Goal: Entertainment & Leisure: Consume media (video, audio)

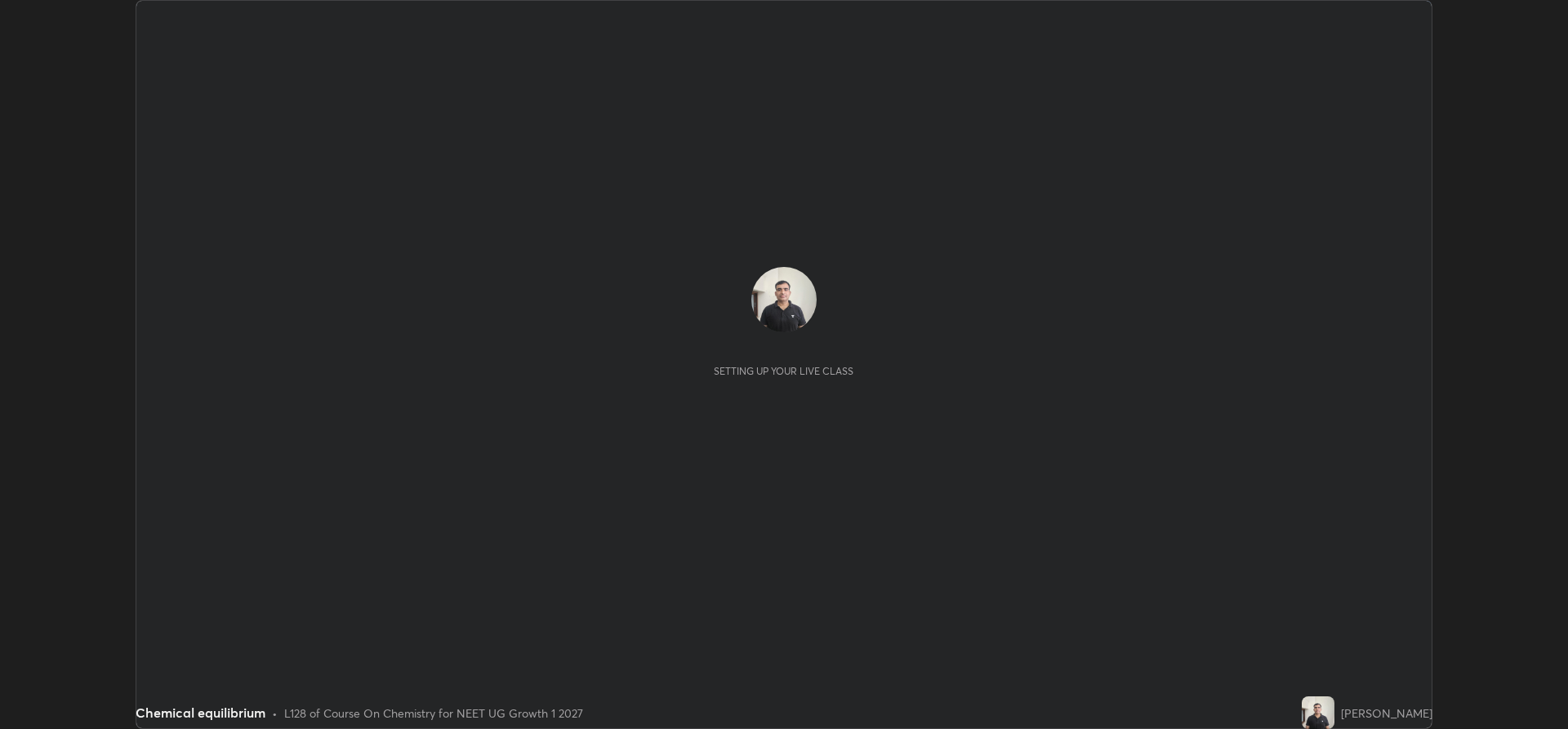
scroll to position [729, 1568]
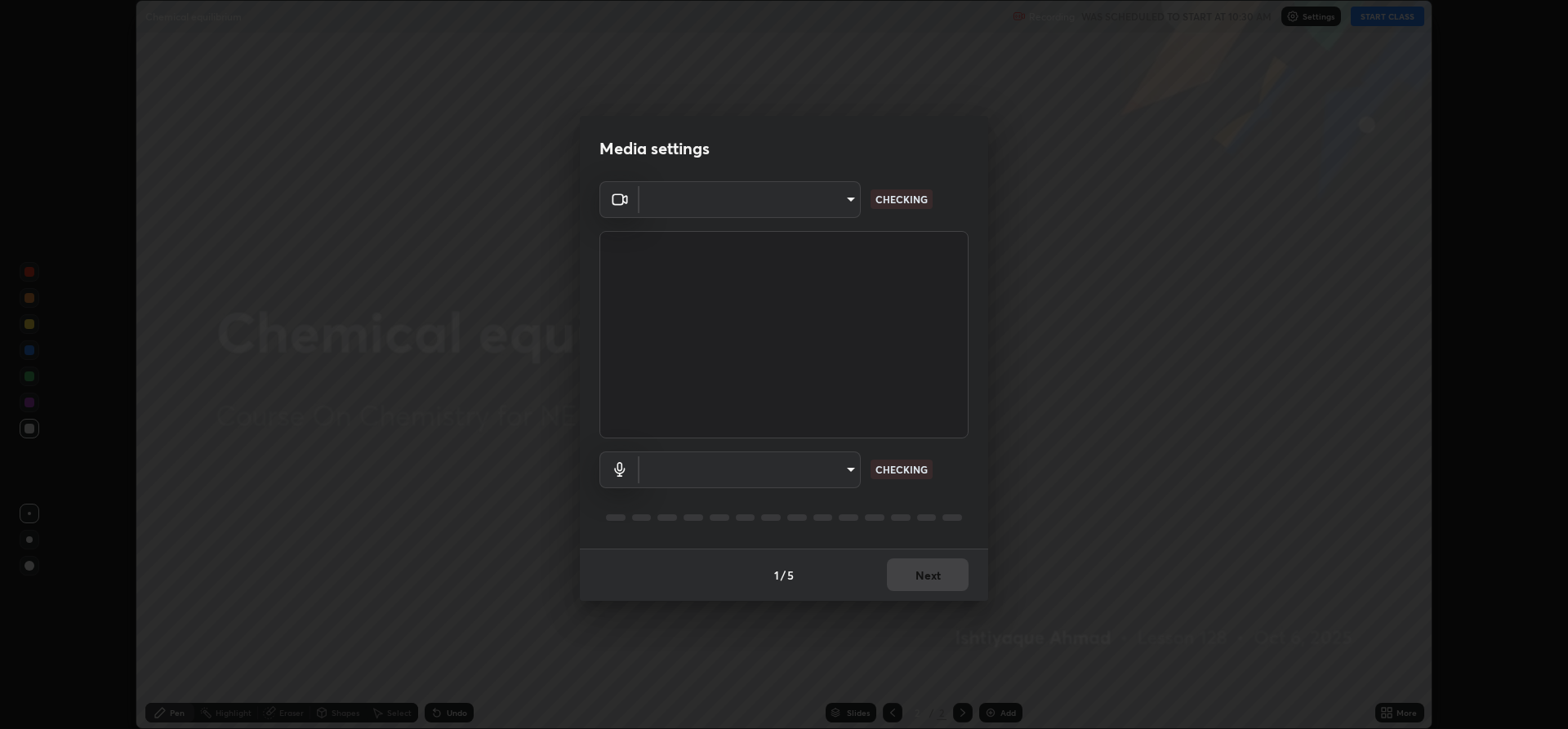
type input "f15db0baa701c4a62f1bde0adb77f765ad890decabc36671db508f0349ef2741"
type input "communications"
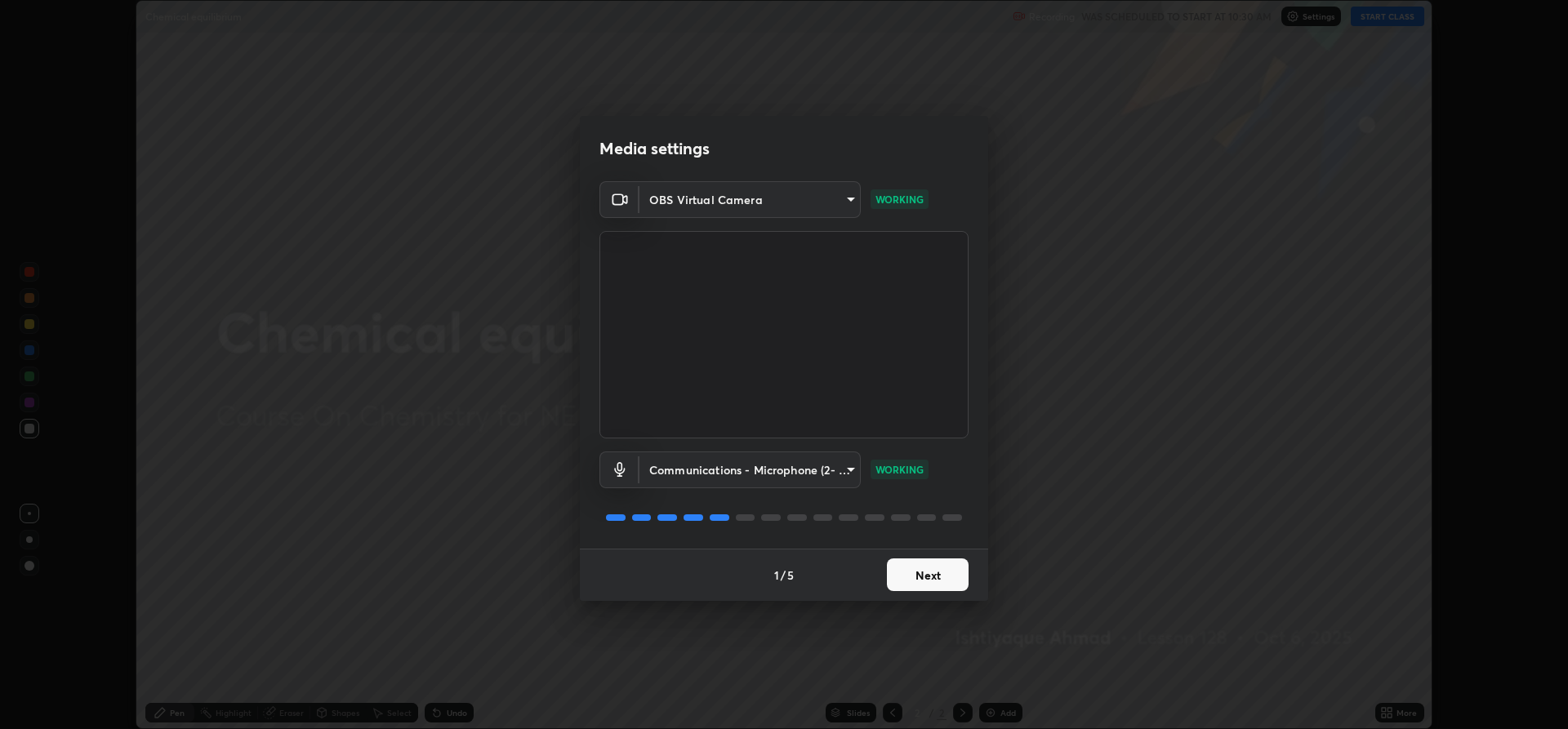
click at [938, 576] on button "Next" at bounding box center [928, 575] width 81 height 33
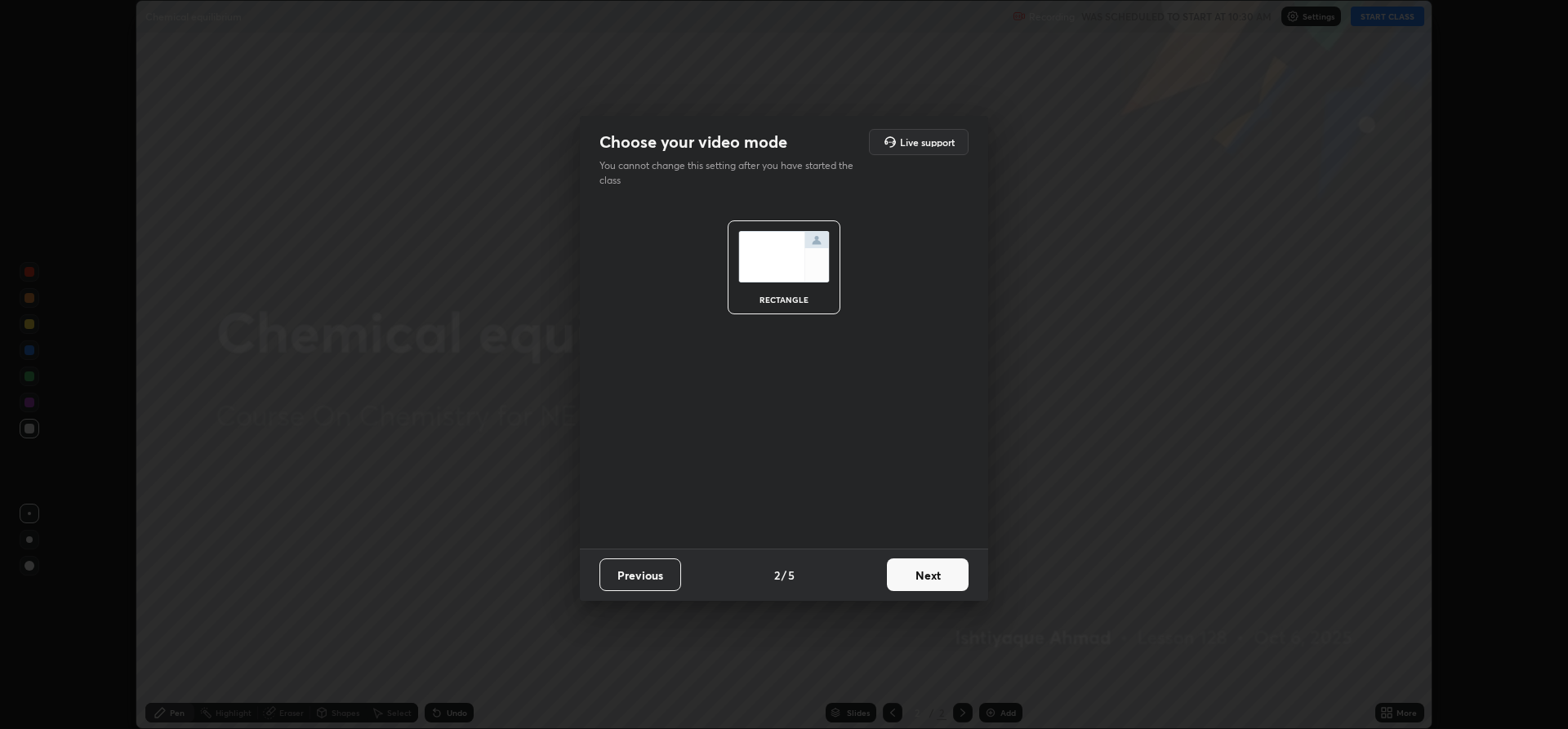
click at [937, 577] on button "Next" at bounding box center [928, 575] width 81 height 33
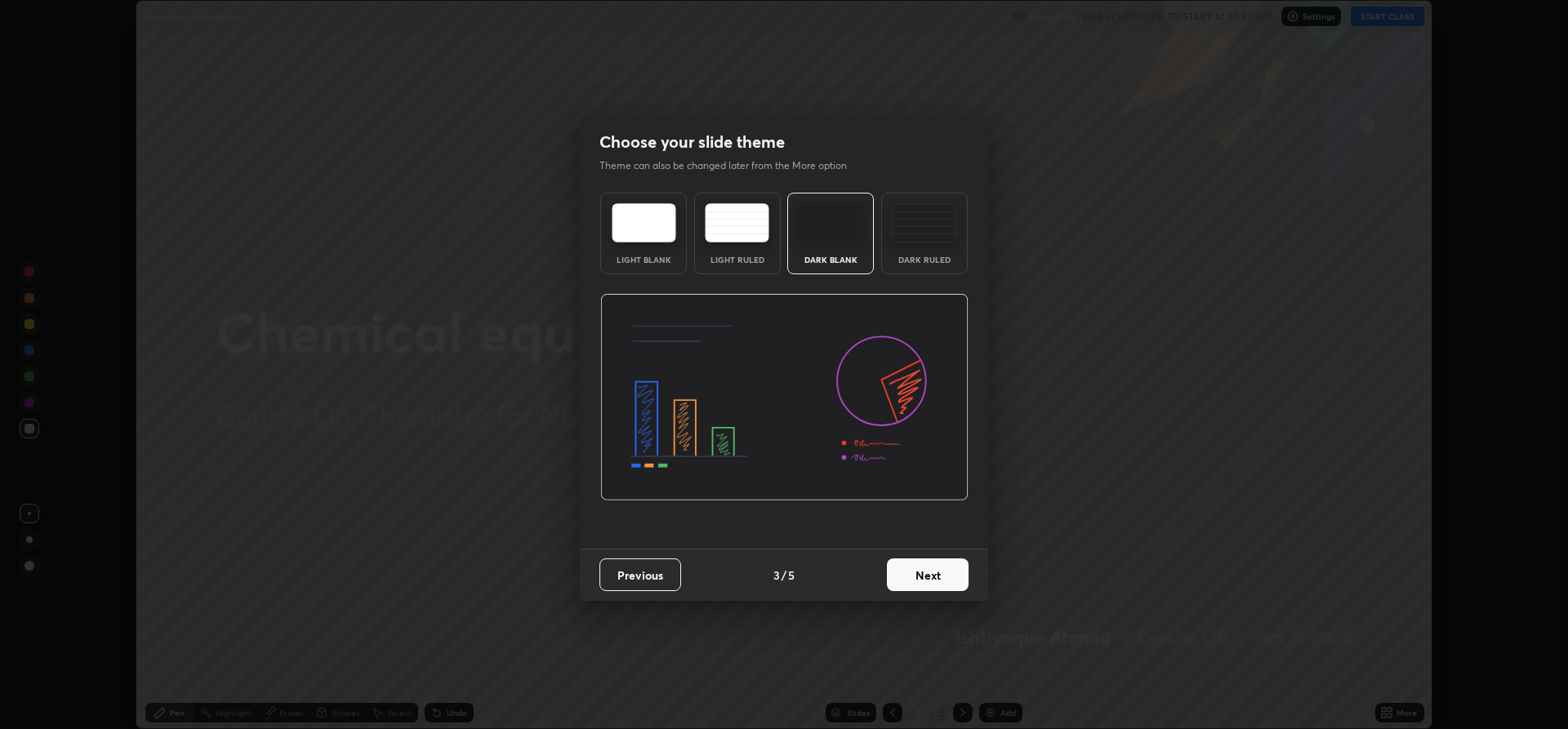
click at [938, 578] on button "Next" at bounding box center [928, 575] width 81 height 33
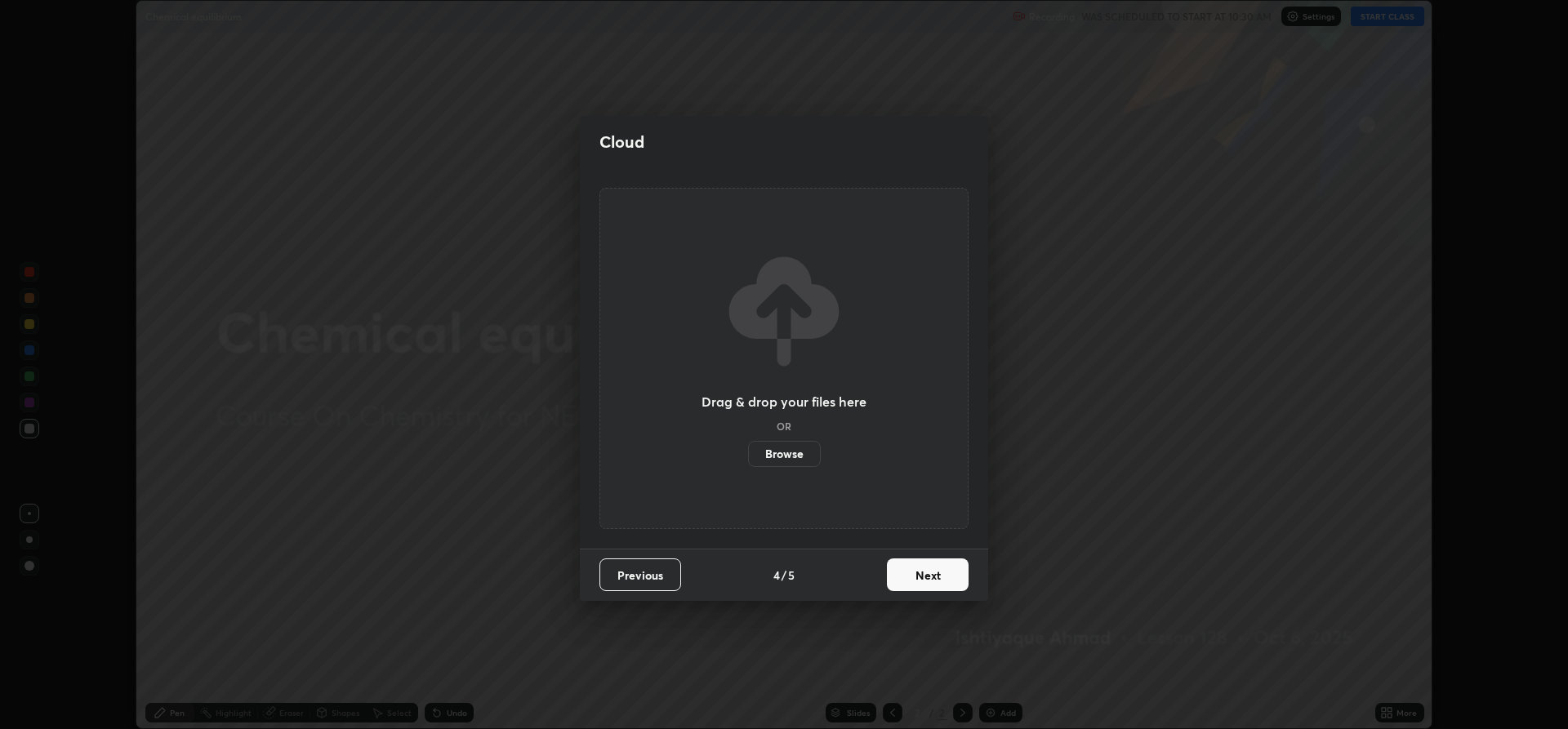
click at [940, 576] on button "Next" at bounding box center [928, 575] width 81 height 33
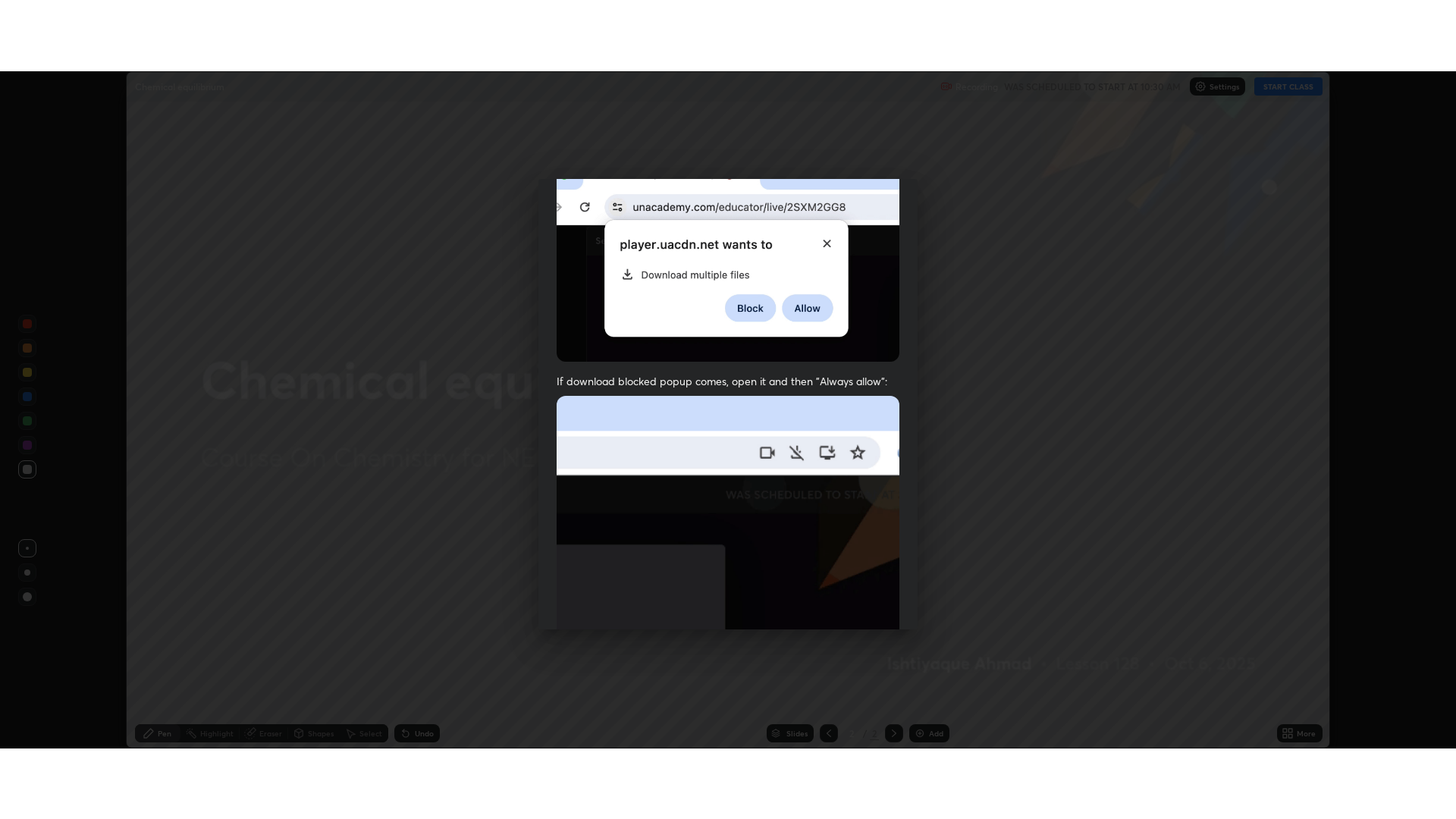
scroll to position [308, 0]
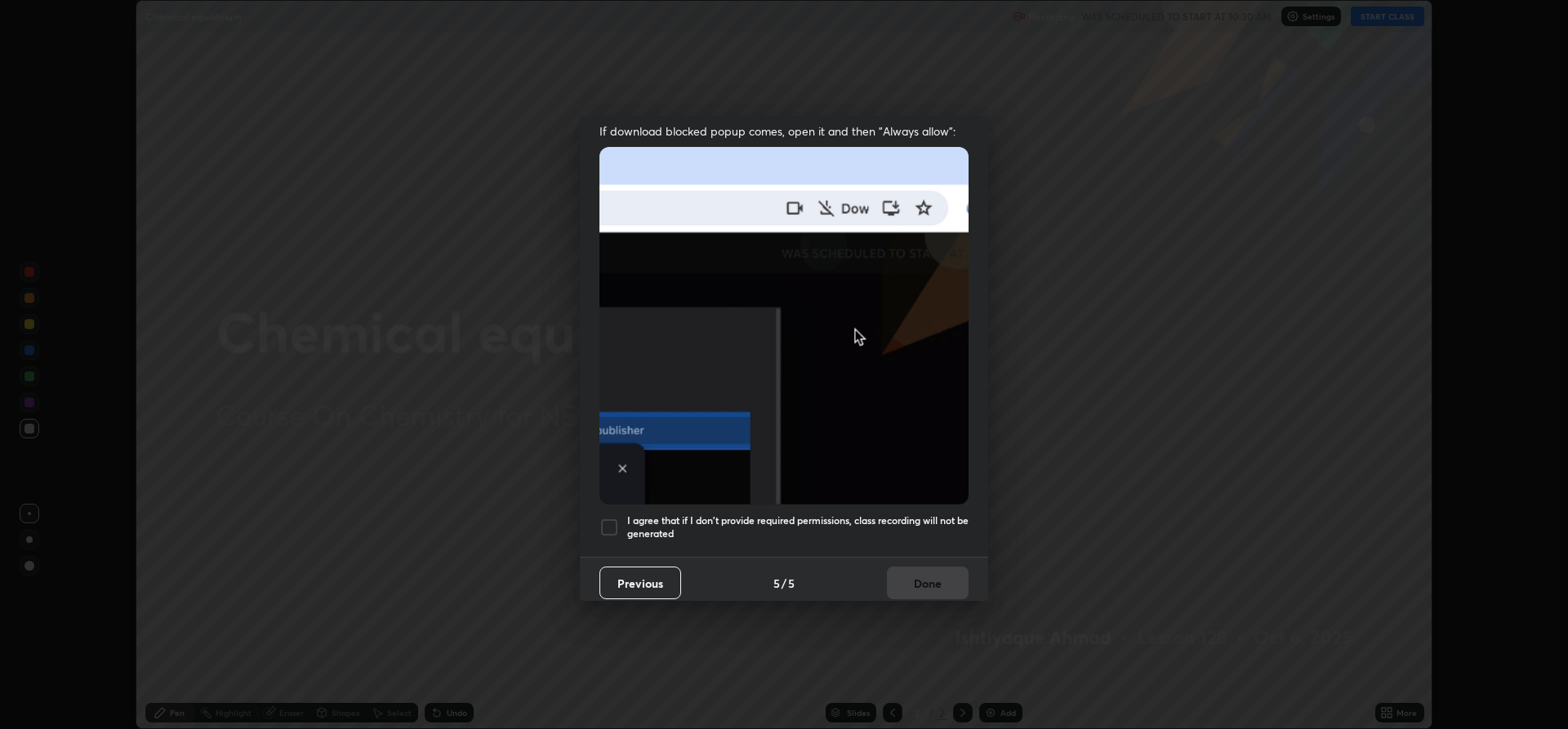
click at [613, 519] on div at bounding box center [609, 527] width 19 height 19
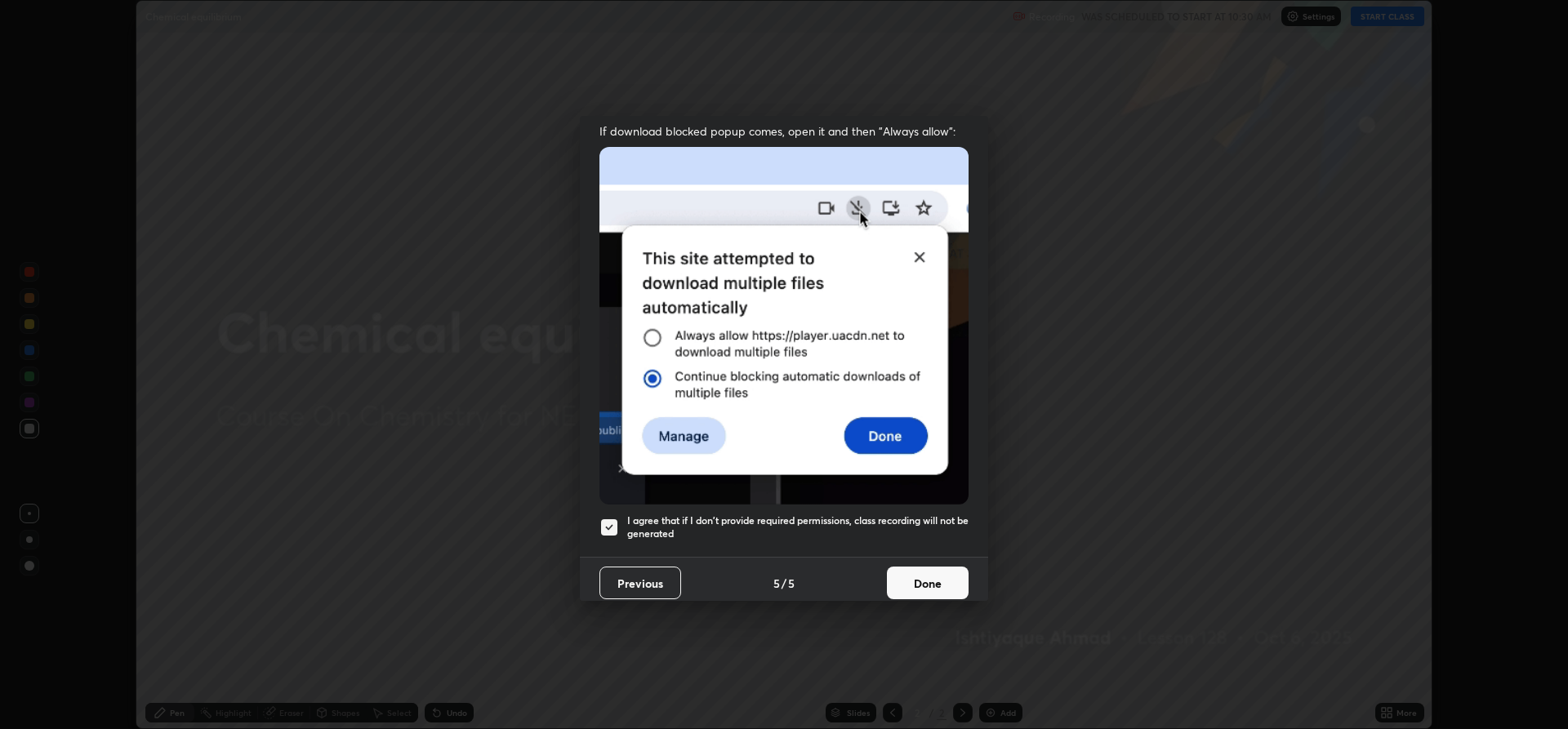
click at [914, 574] on button "Done" at bounding box center [928, 584] width 81 height 33
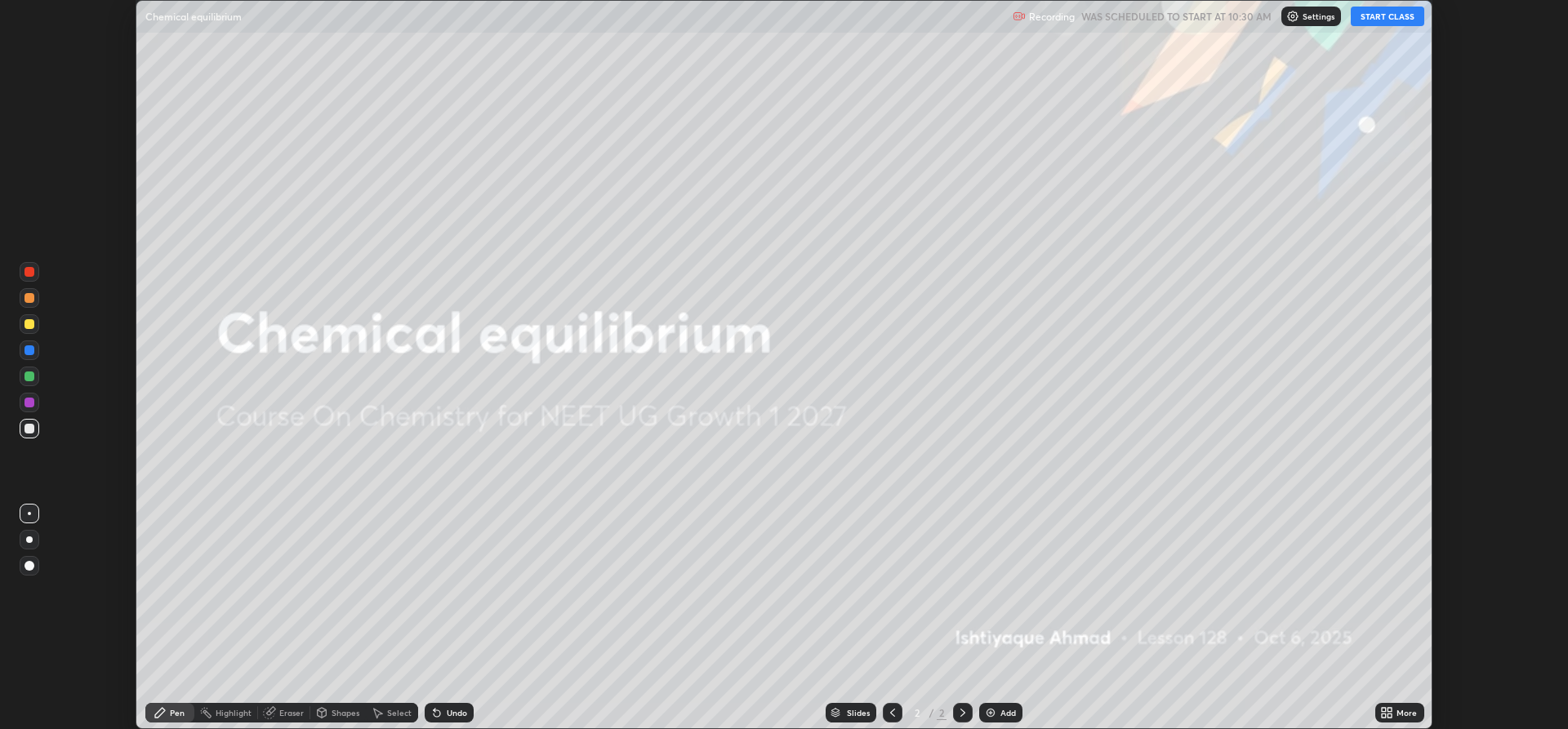
click at [1001, 716] on div "Add" at bounding box center [1008, 713] width 16 height 8
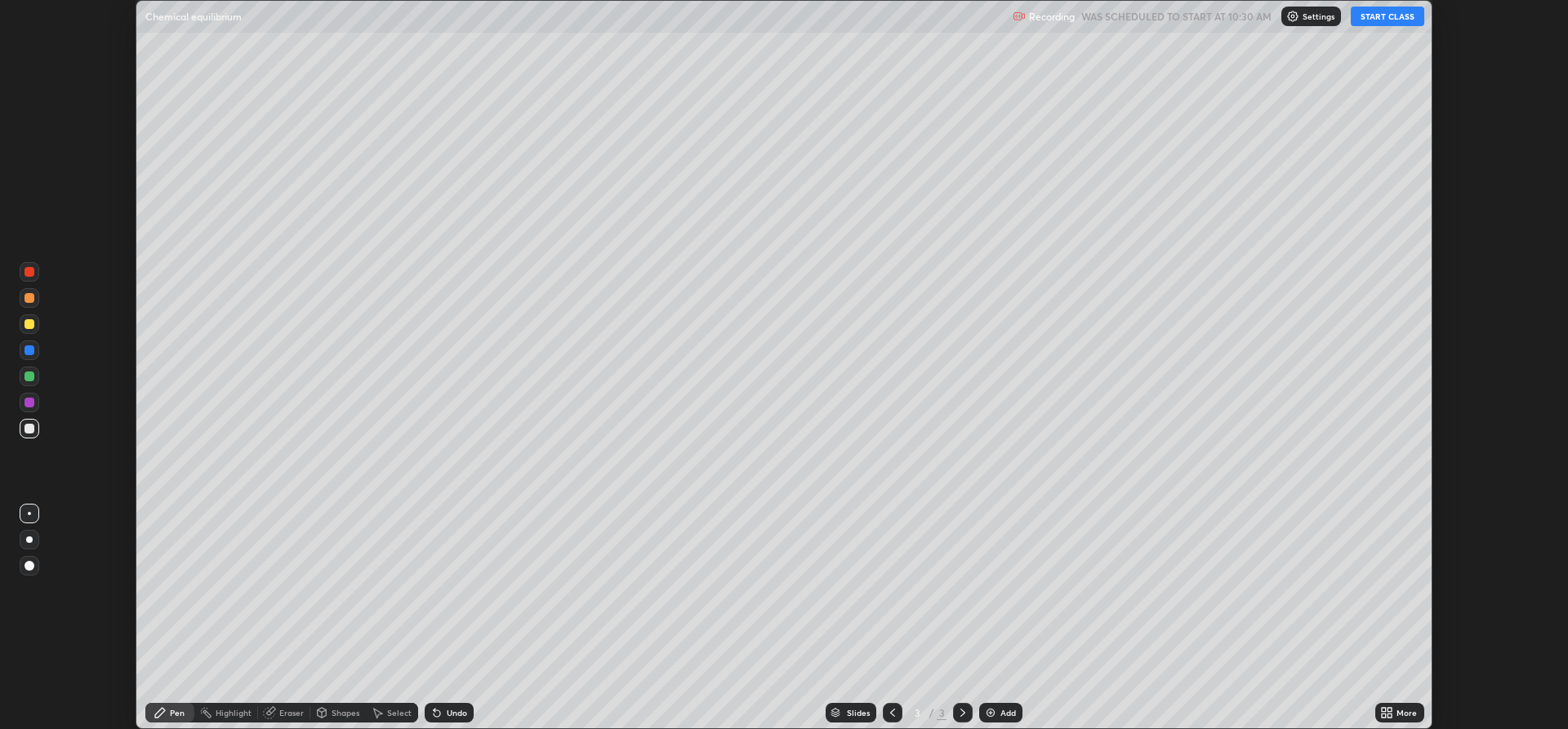
click at [1385, 710] on icon at bounding box center [1384, 710] width 4 height 4
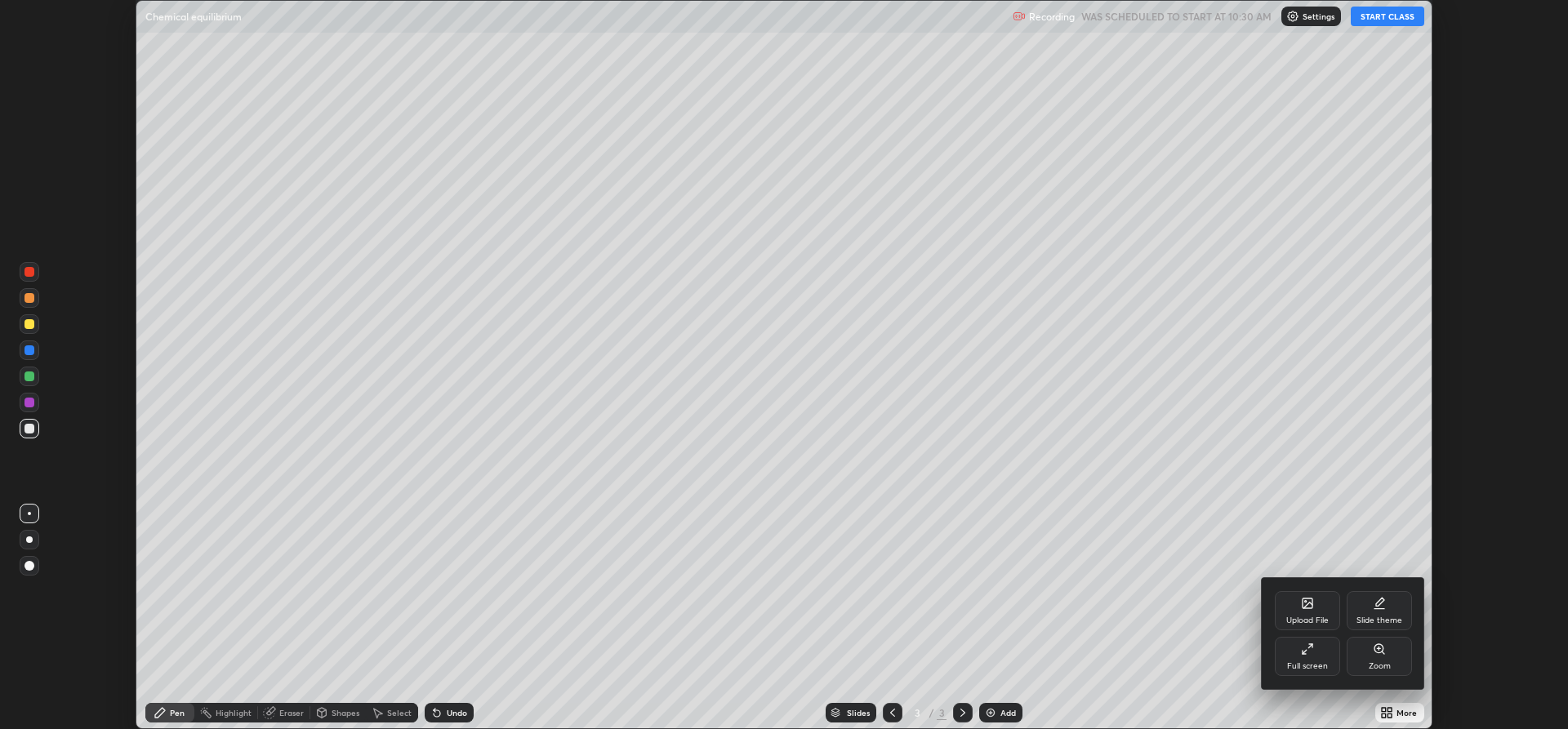
click at [1304, 655] on div "Full screen" at bounding box center [1307, 656] width 65 height 39
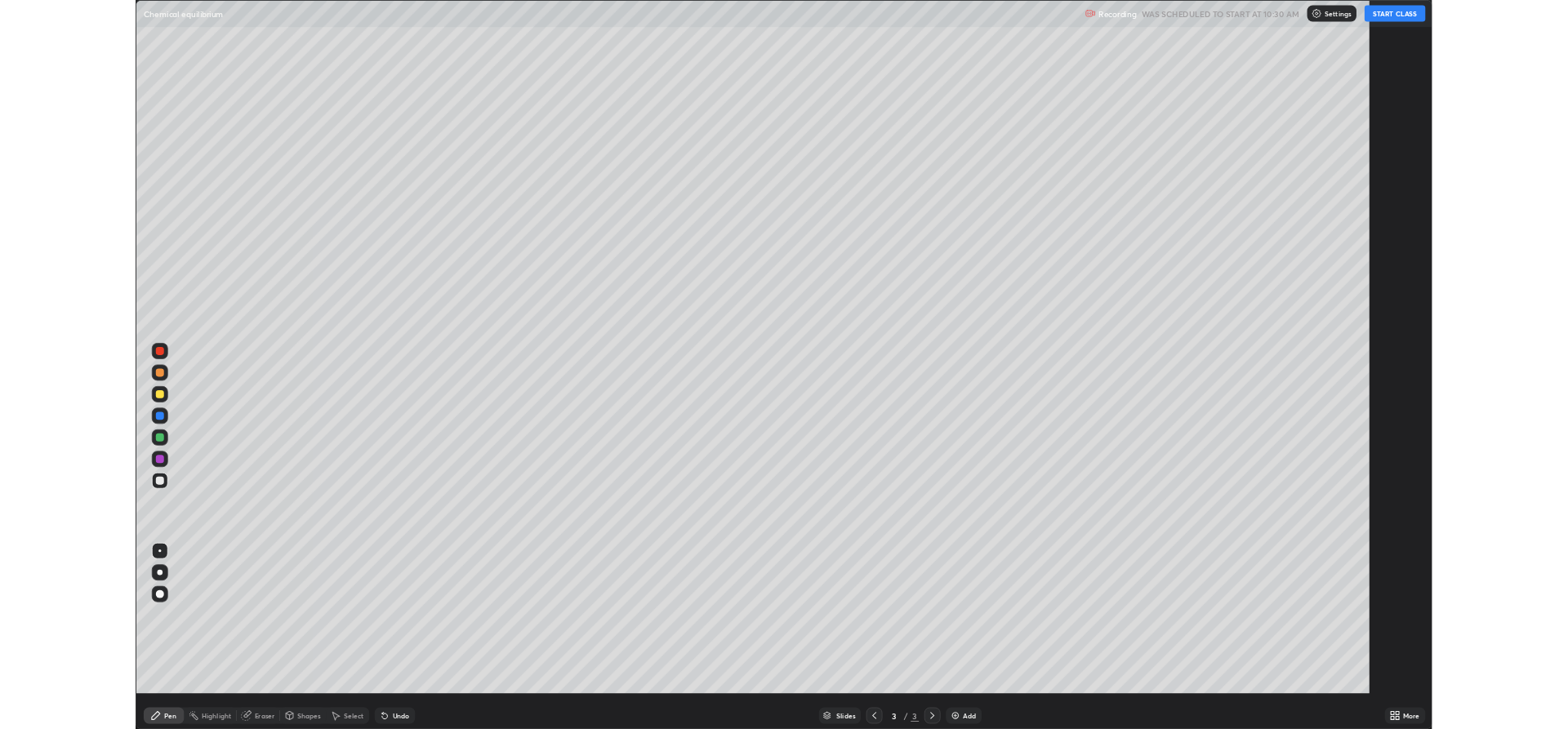
scroll to position [882, 1568]
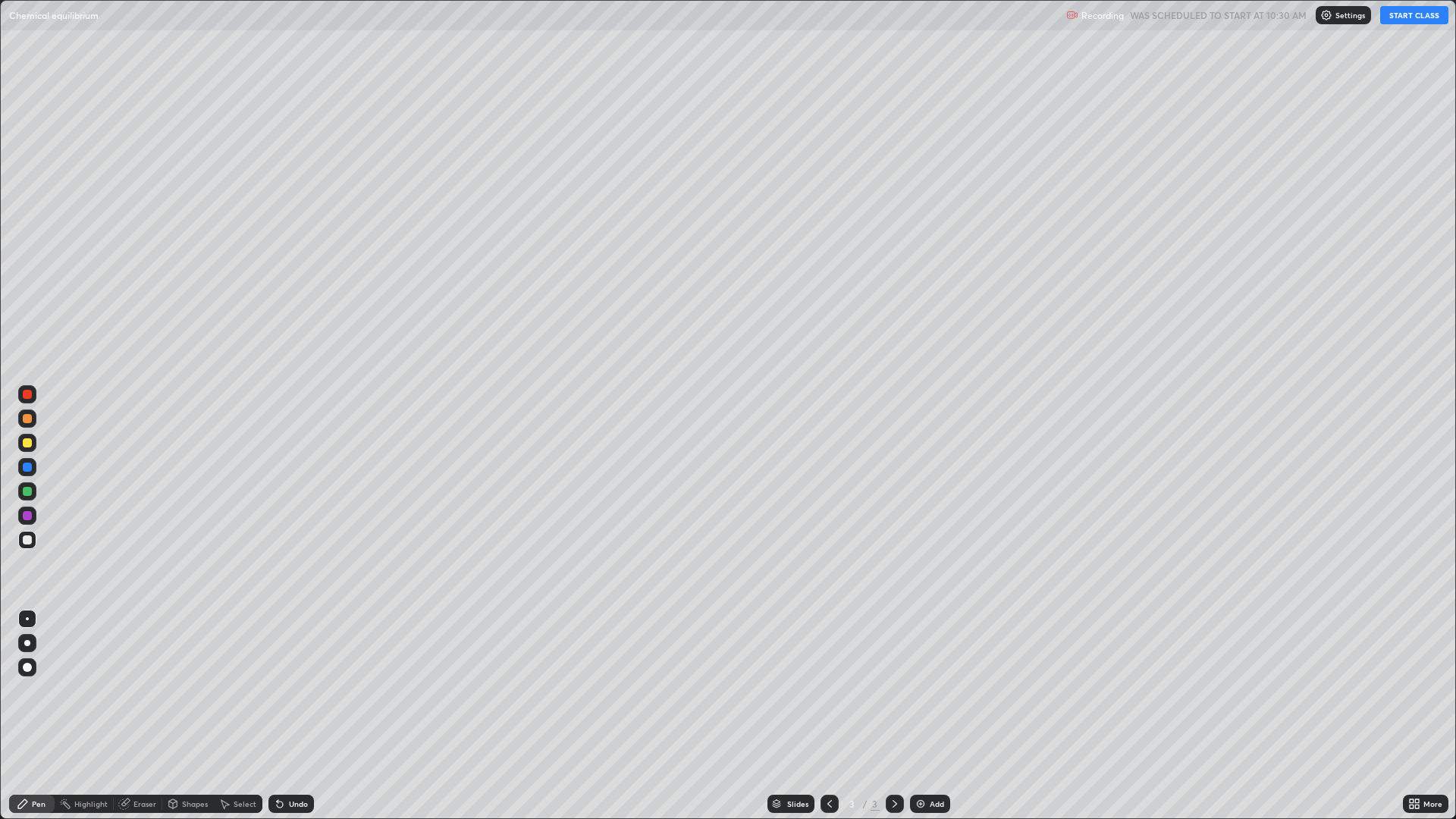
click at [1404, 21] on button "START CLASS" at bounding box center [1415, 15] width 68 height 18
click at [1411, 676] on icon at bounding box center [1412, 801] width 4 height 4
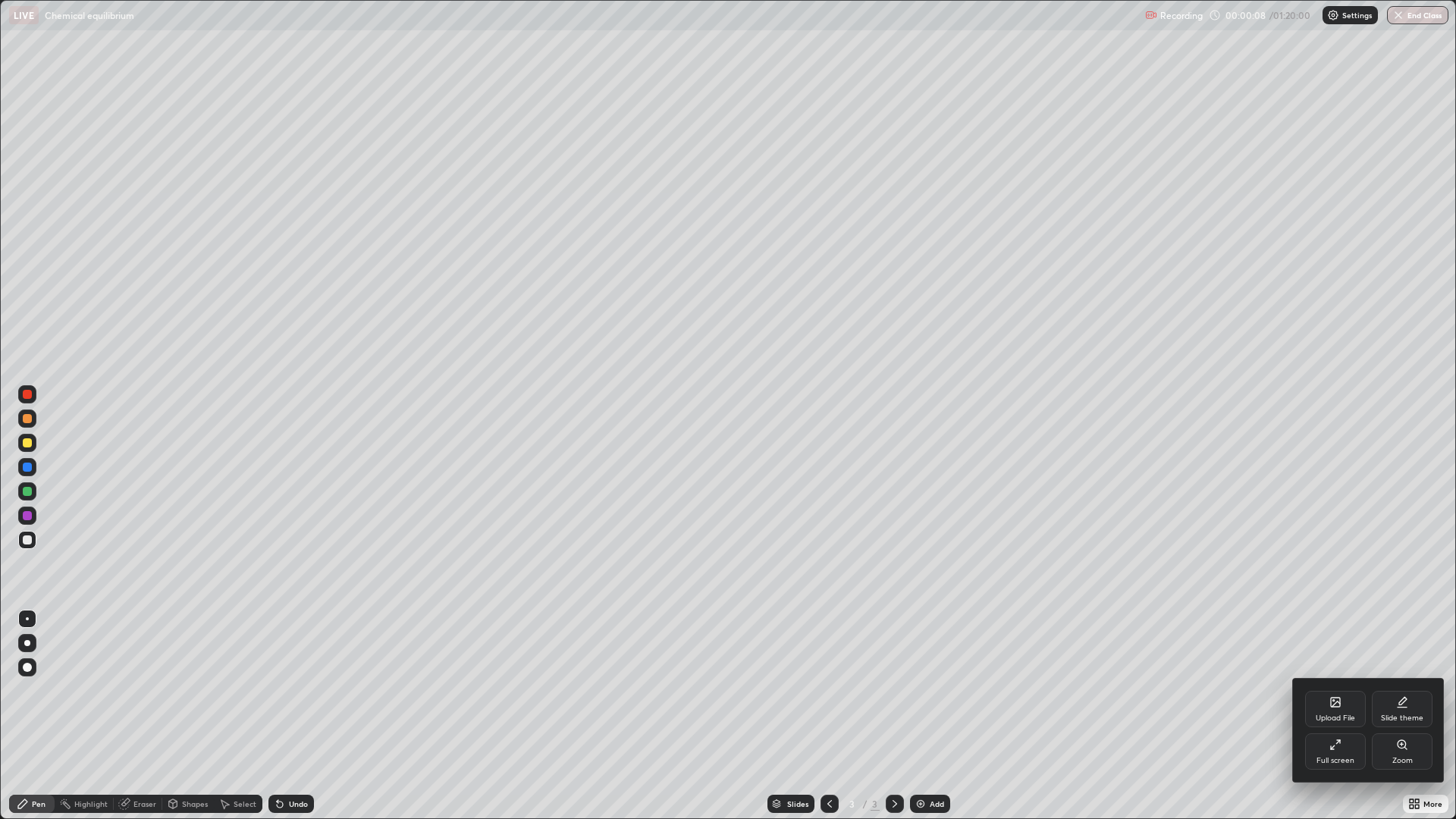
click at [1322, 676] on div "Full screen" at bounding box center [1335, 751] width 60 height 36
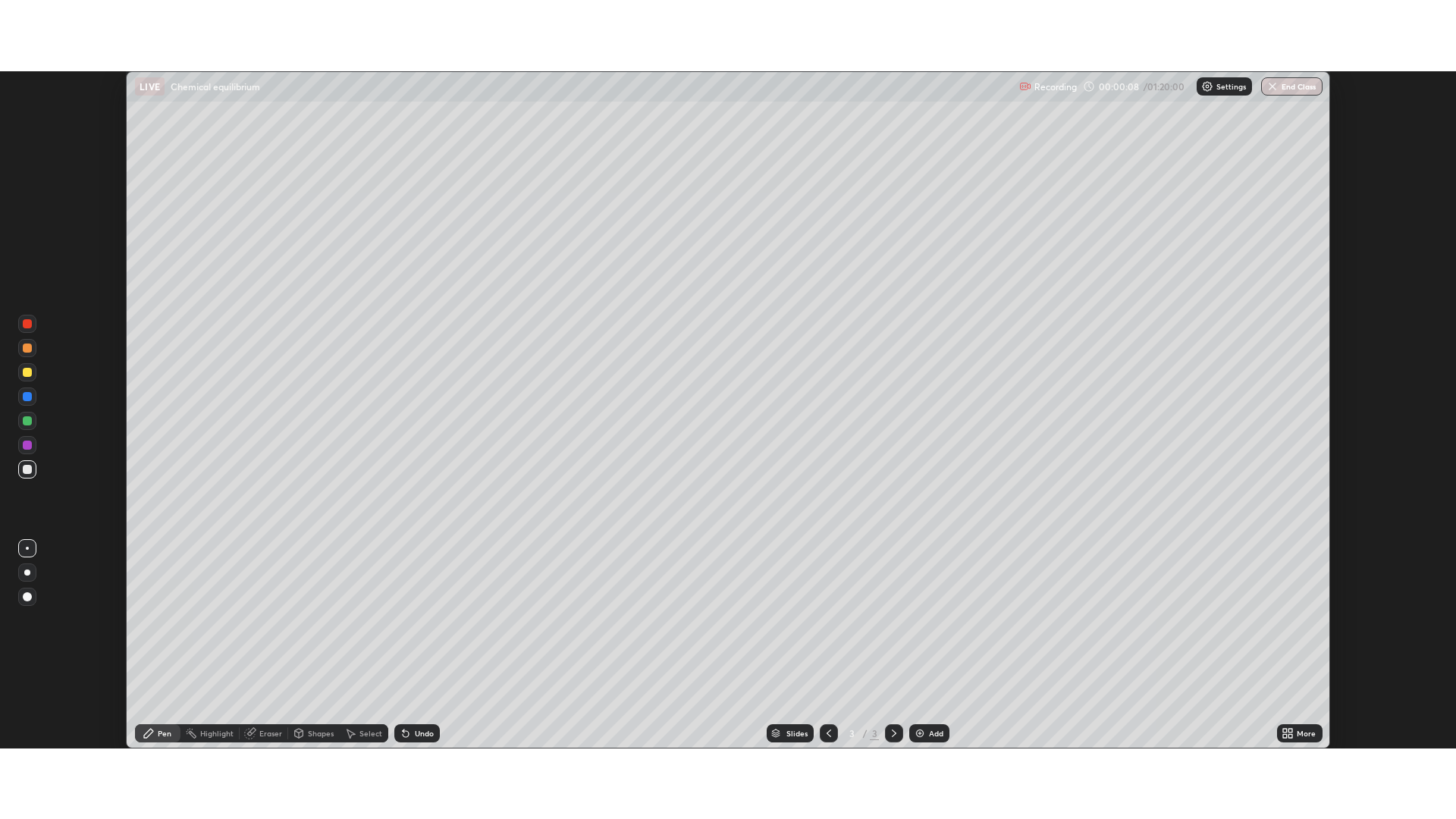
scroll to position [75126, 74383]
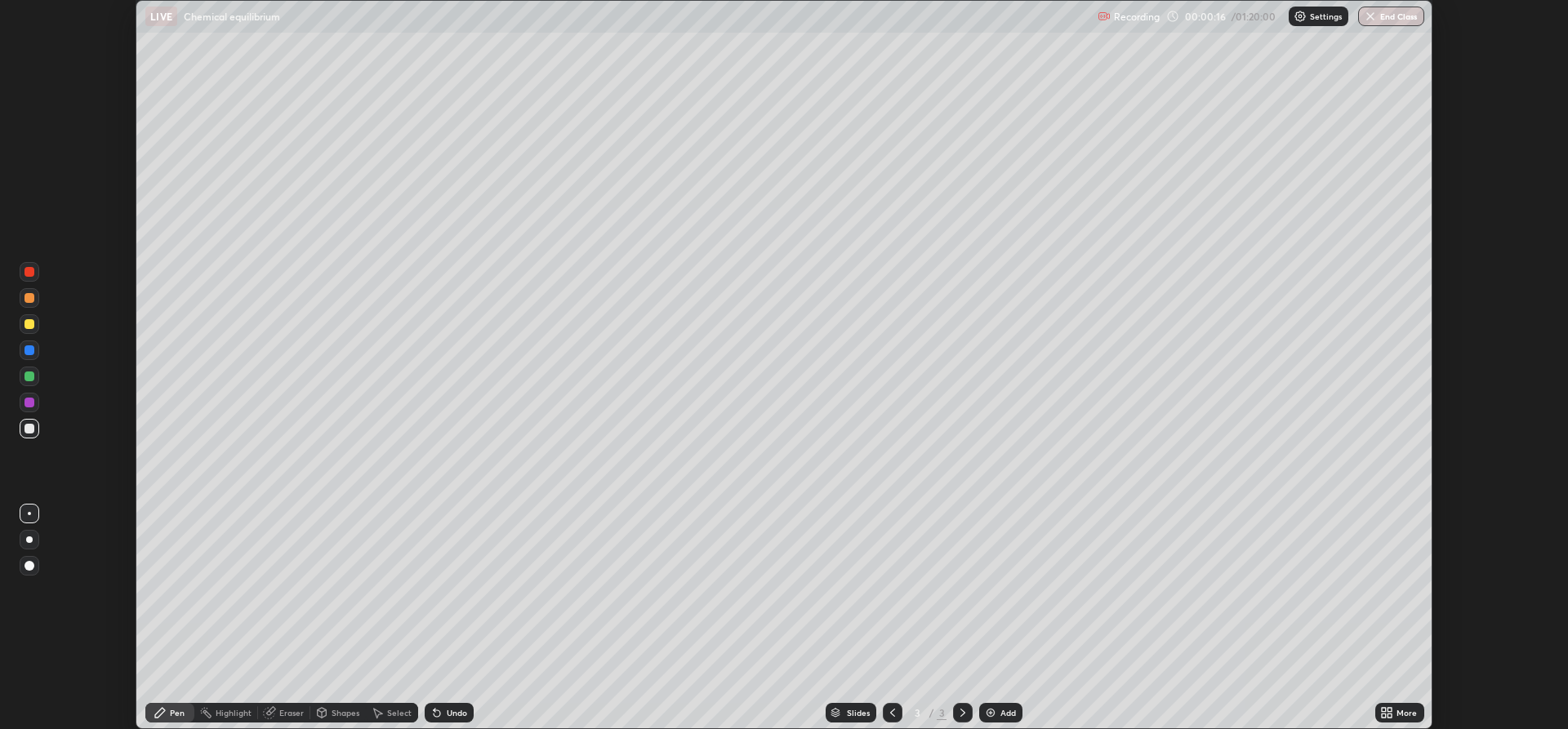
click at [1385, 713] on icon at bounding box center [1386, 713] width 13 height 13
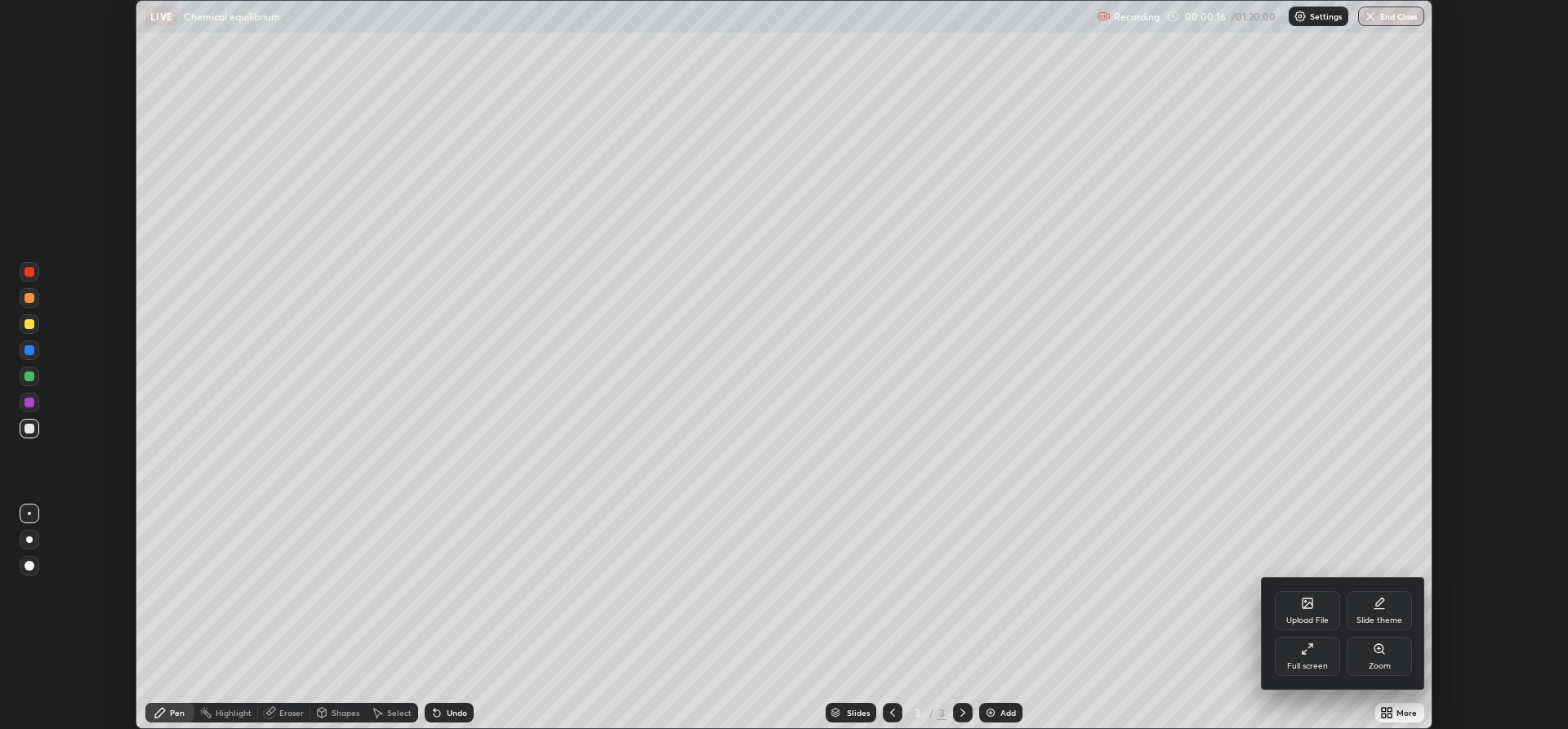
click at [1307, 660] on div "Full screen" at bounding box center [1307, 656] width 65 height 39
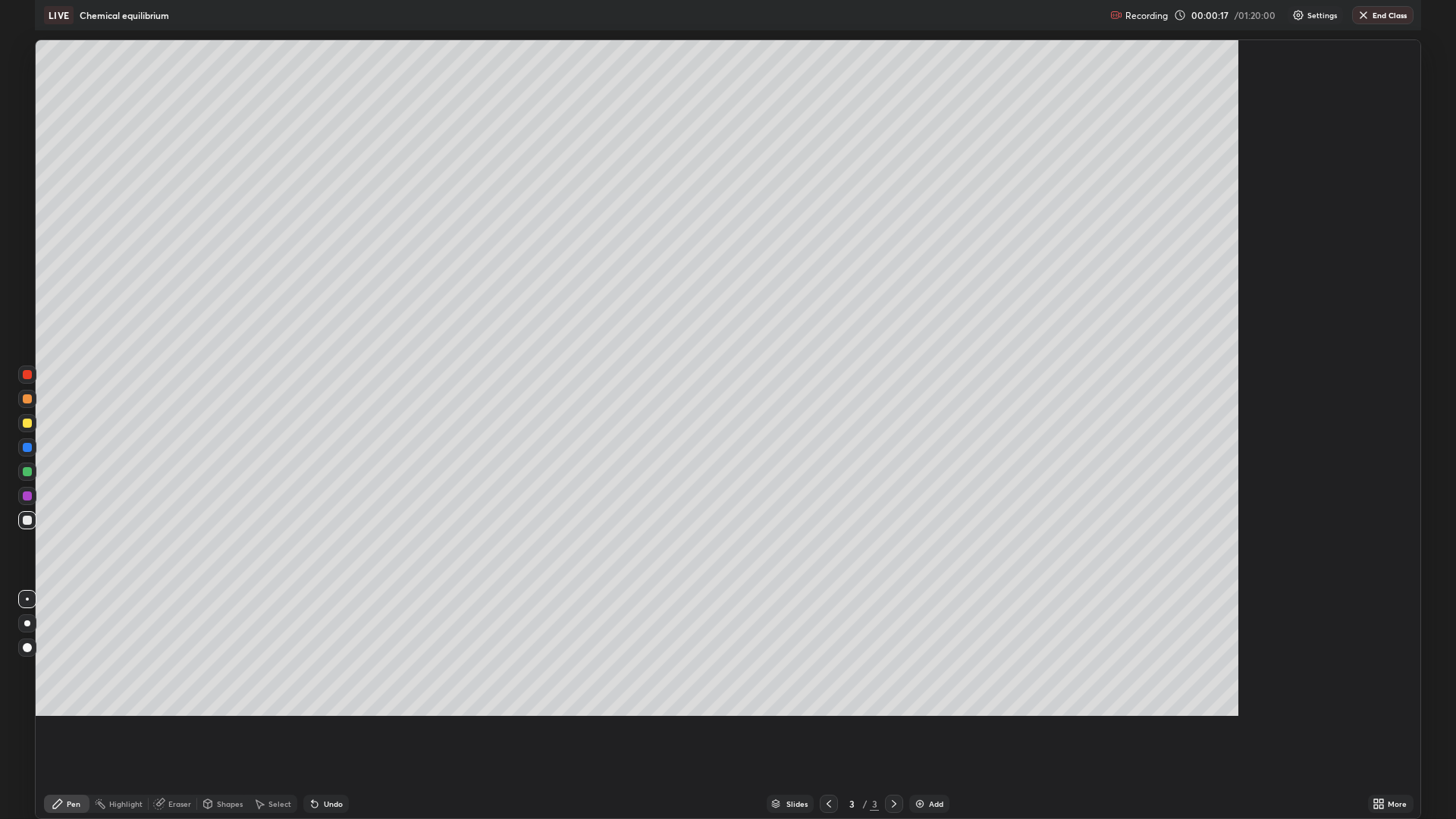
scroll to position [819, 1456]
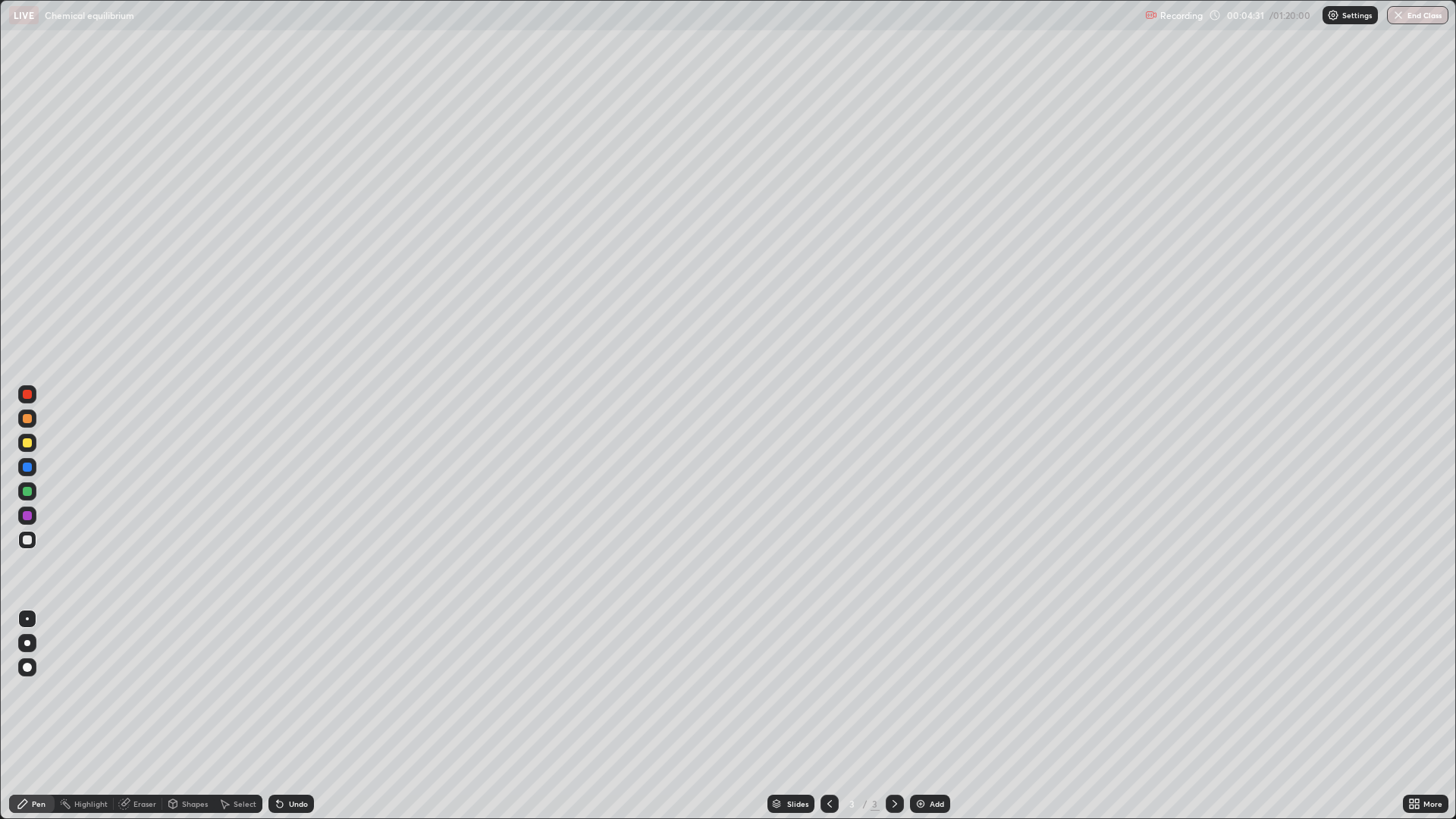
click at [28, 492] on div at bounding box center [27, 491] width 9 height 9
click at [30, 444] on div at bounding box center [27, 443] width 9 height 9
click at [142, 676] on div "Eraser" at bounding box center [138, 804] width 49 height 18
click at [40, 676] on div "Pen" at bounding box center [38, 804] width 14 height 7
click at [590, 676] on div "Slides 3 / 3 Add" at bounding box center [858, 804] width 1089 height 31
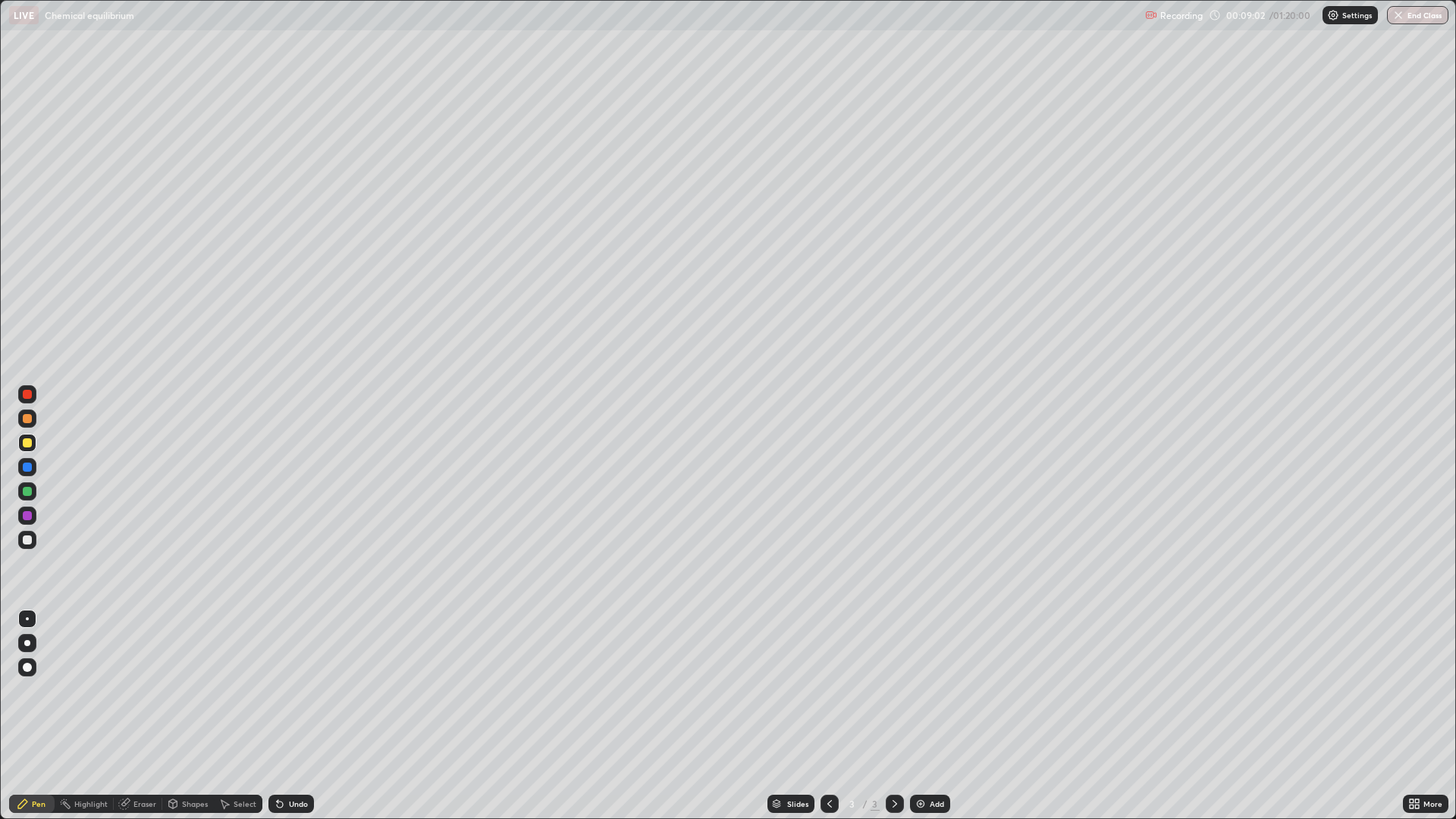
click at [608, 676] on div "Slides 3 / 3 Add" at bounding box center [858, 804] width 1089 height 31
click at [609, 676] on div "Slides 3 / 3 Add" at bounding box center [858, 804] width 1089 height 31
click at [26, 492] on div at bounding box center [27, 491] width 9 height 9
click at [608, 676] on div "Slides 3 / 3 Add" at bounding box center [858, 804] width 1089 height 31
click at [32, 542] on div at bounding box center [27, 540] width 9 height 9
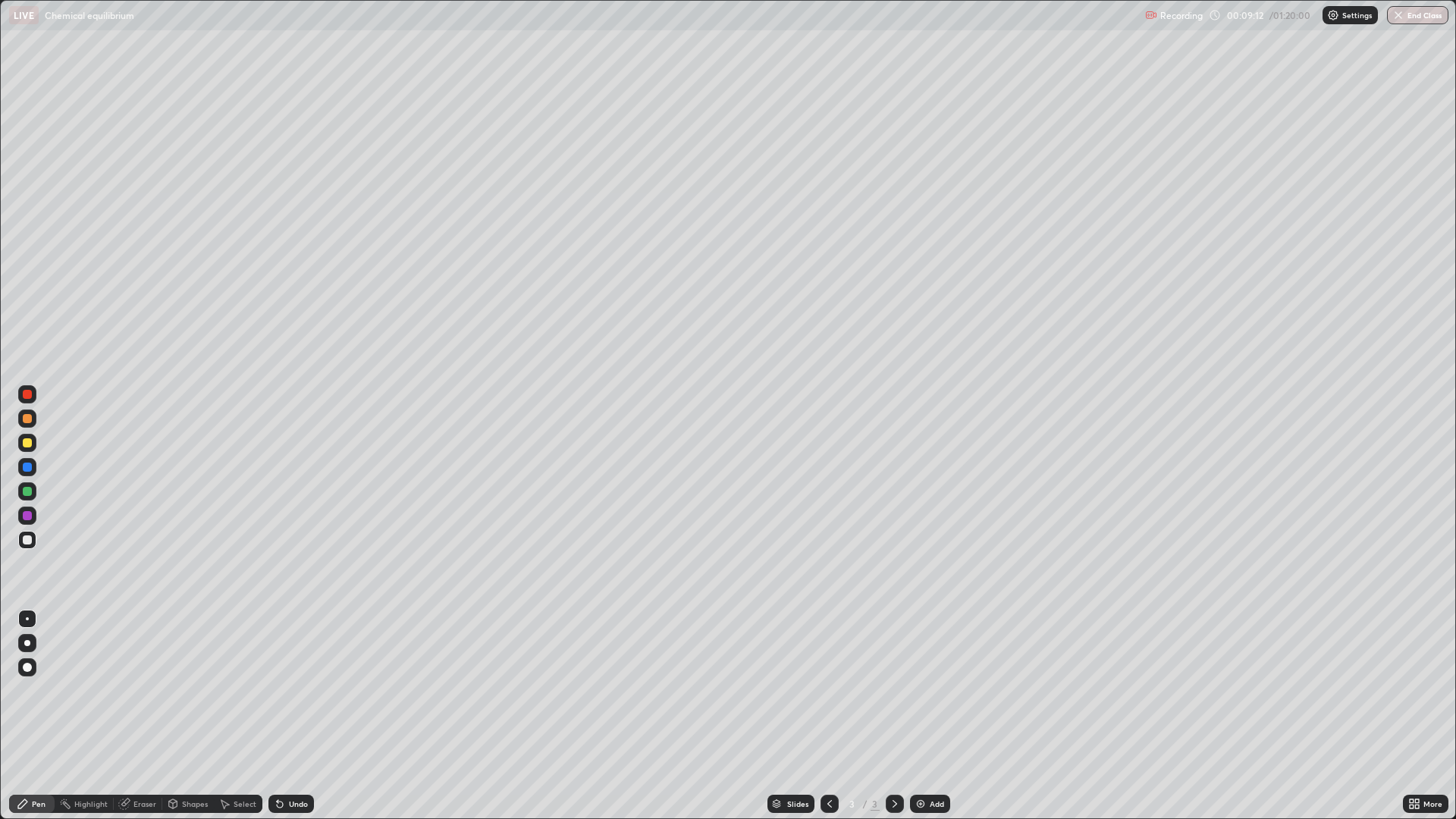
click at [609, 676] on div "Slides 3 / 3 Add" at bounding box center [858, 804] width 1089 height 31
click at [142, 676] on div "Eraser" at bounding box center [144, 804] width 23 height 7
click at [41, 676] on div "Pen" at bounding box center [38, 804] width 14 height 7
click at [920, 676] on img at bounding box center [920, 803] width 12 height 12
click at [28, 489] on div at bounding box center [27, 491] width 9 height 9
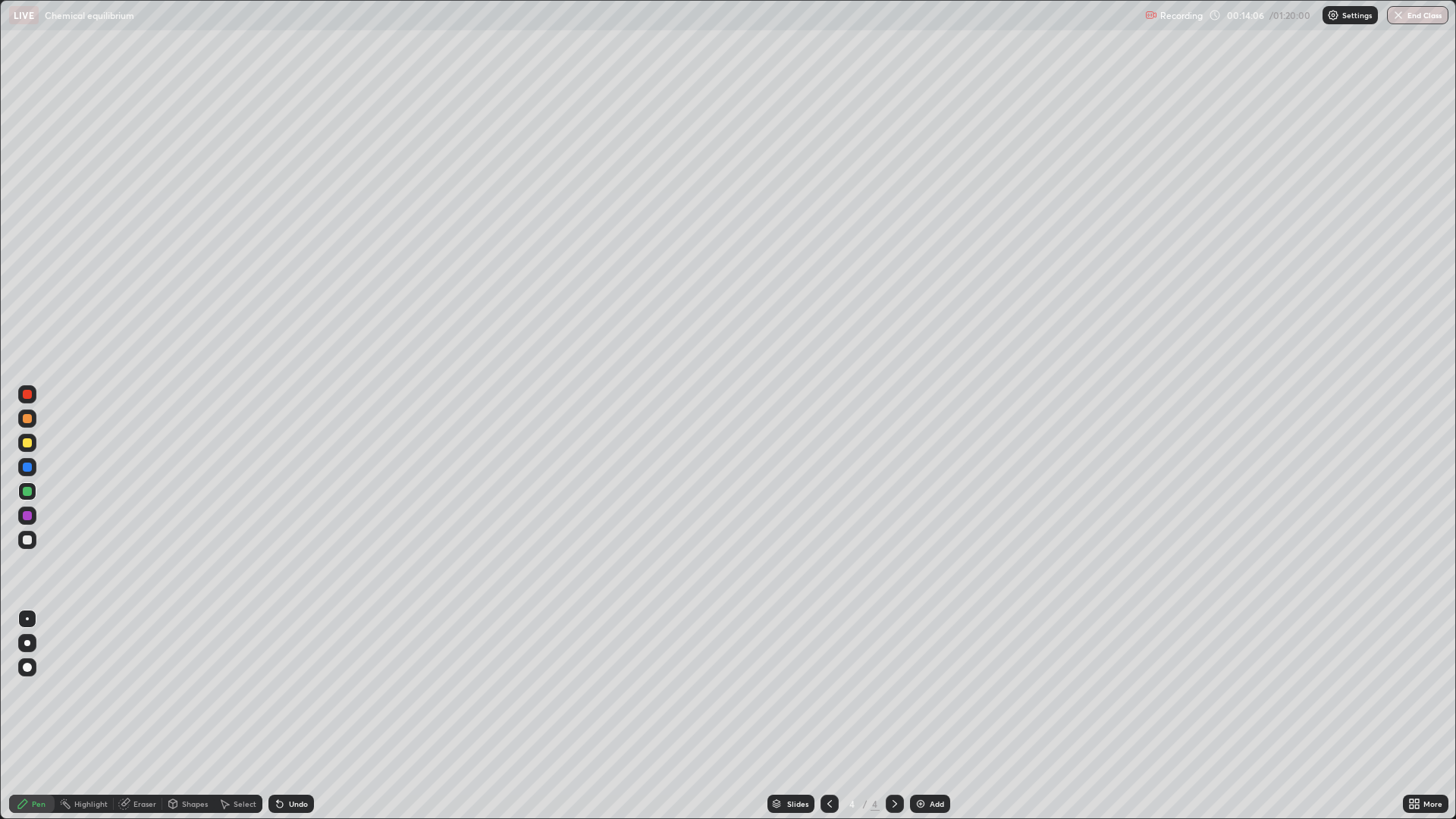
click at [29, 445] on div at bounding box center [27, 443] width 9 height 9
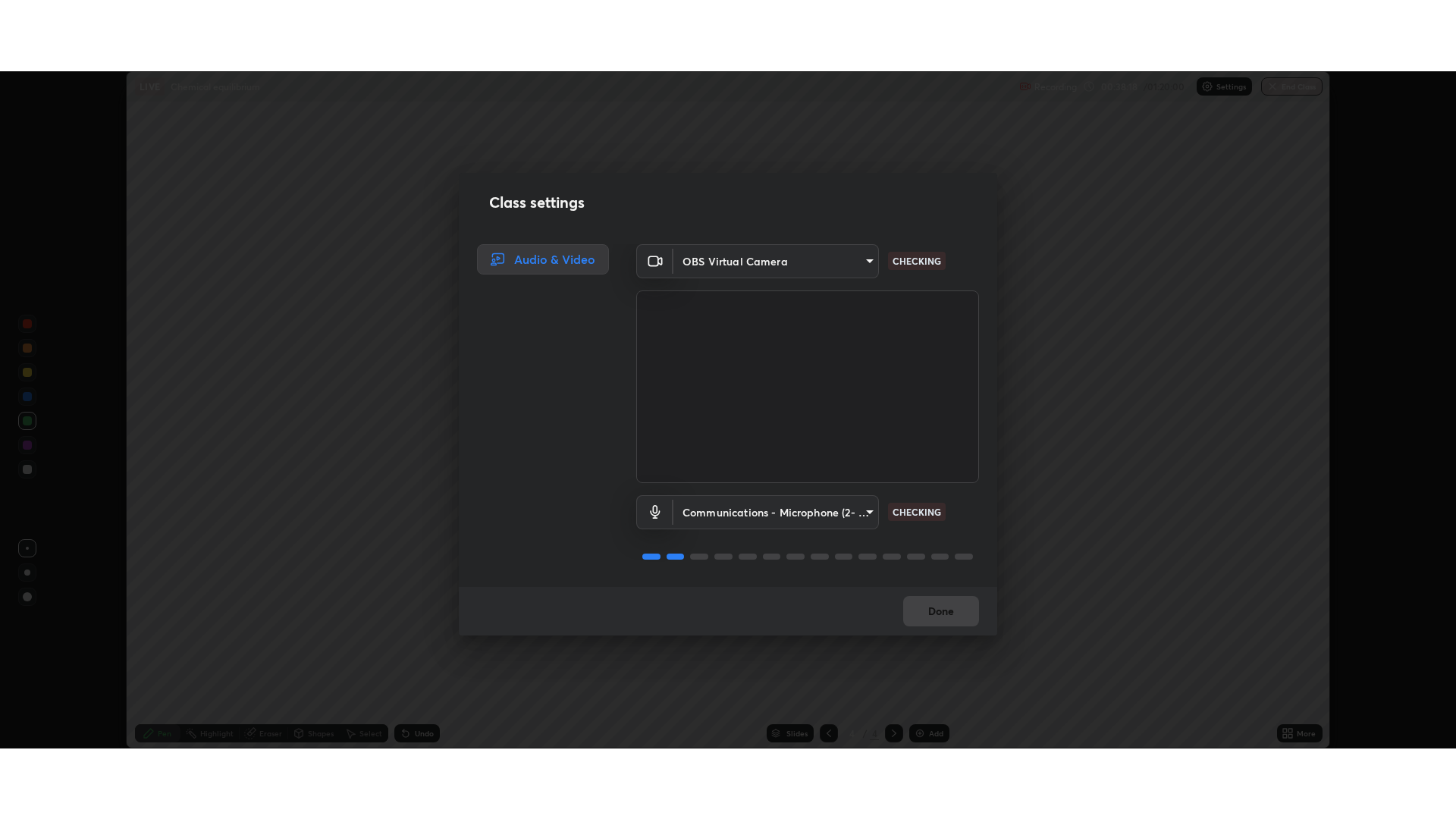
scroll to position [2, 0]
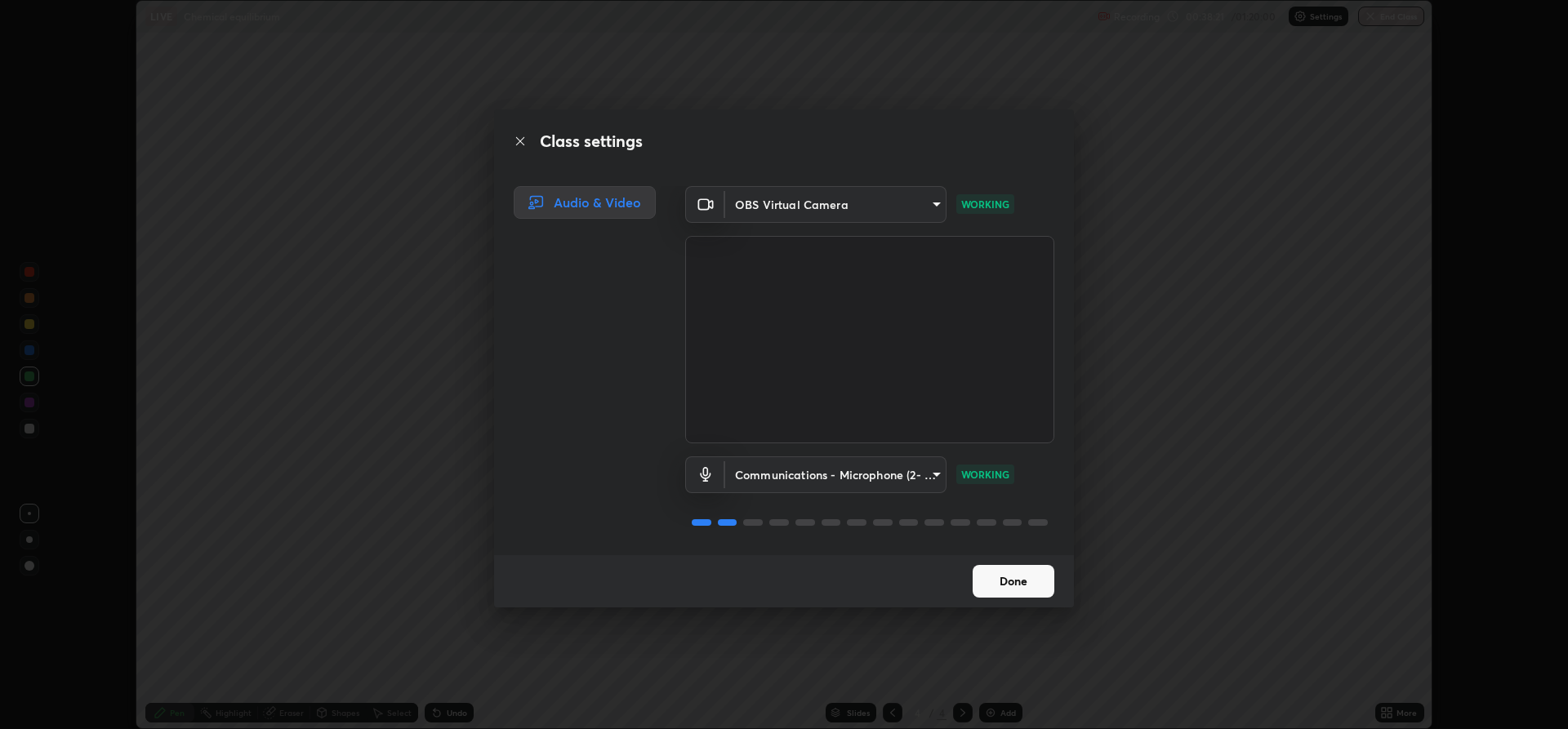
click at [1002, 580] on button "Done" at bounding box center [1013, 582] width 81 height 33
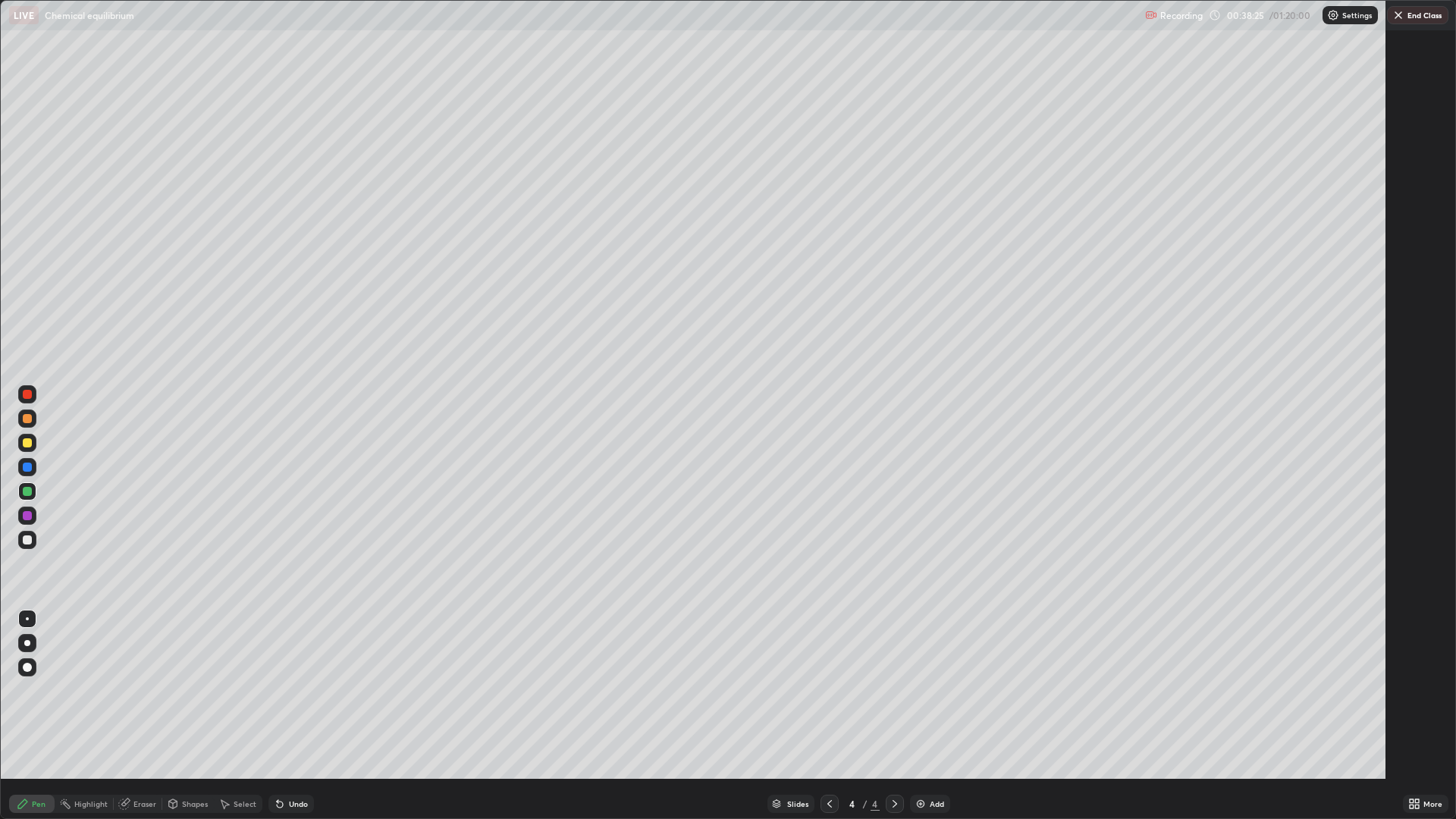
scroll to position [819, 1456]
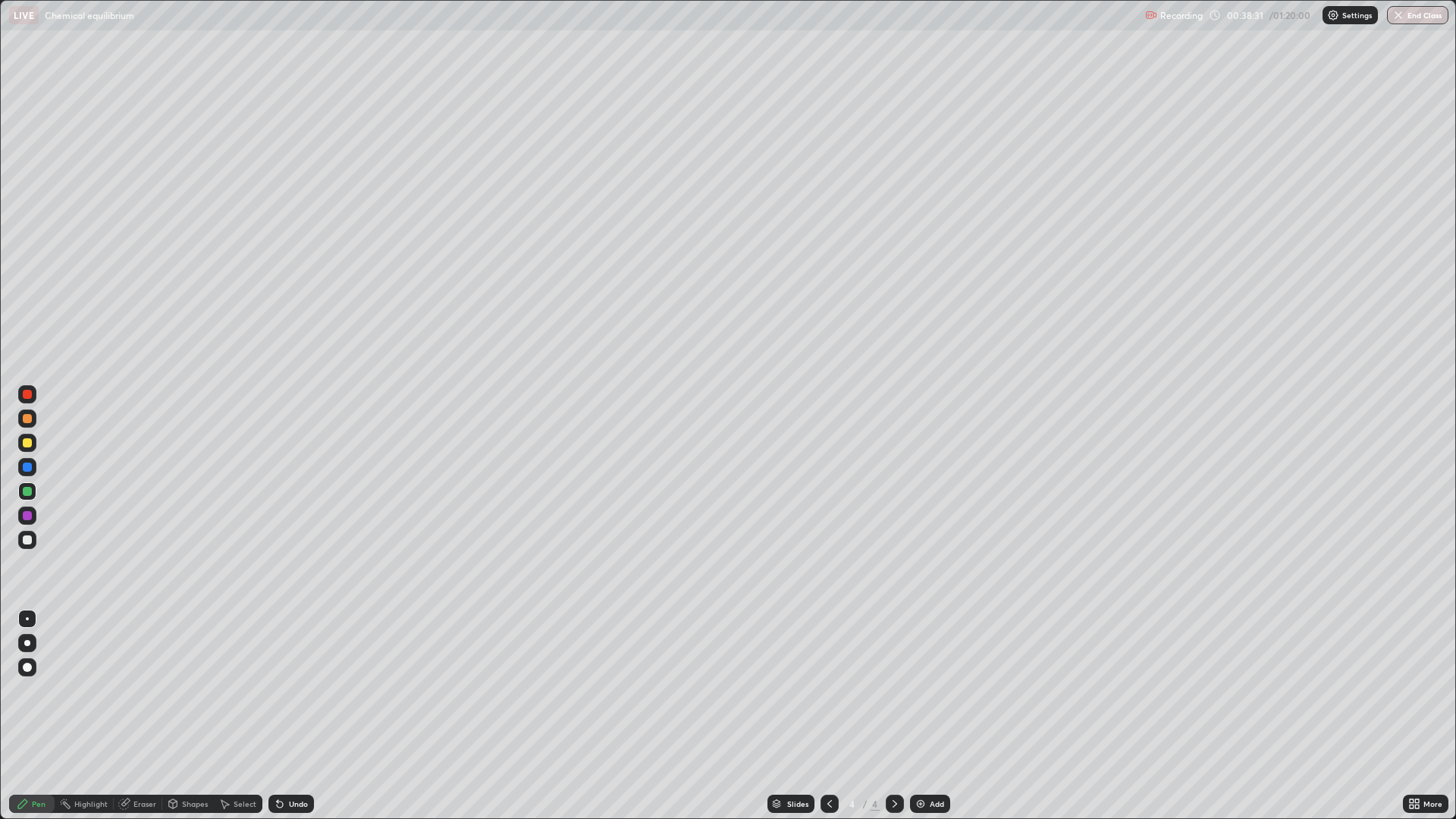
click at [21, 537] on div at bounding box center [27, 540] width 18 height 18
click at [30, 490] on div at bounding box center [27, 491] width 9 height 9
click at [139, 676] on div "Eraser" at bounding box center [144, 804] width 23 height 7
click at [32, 676] on icon at bounding box center [27, 727] width 12 height 12
click at [133, 676] on div "Eraser" at bounding box center [144, 804] width 23 height 7
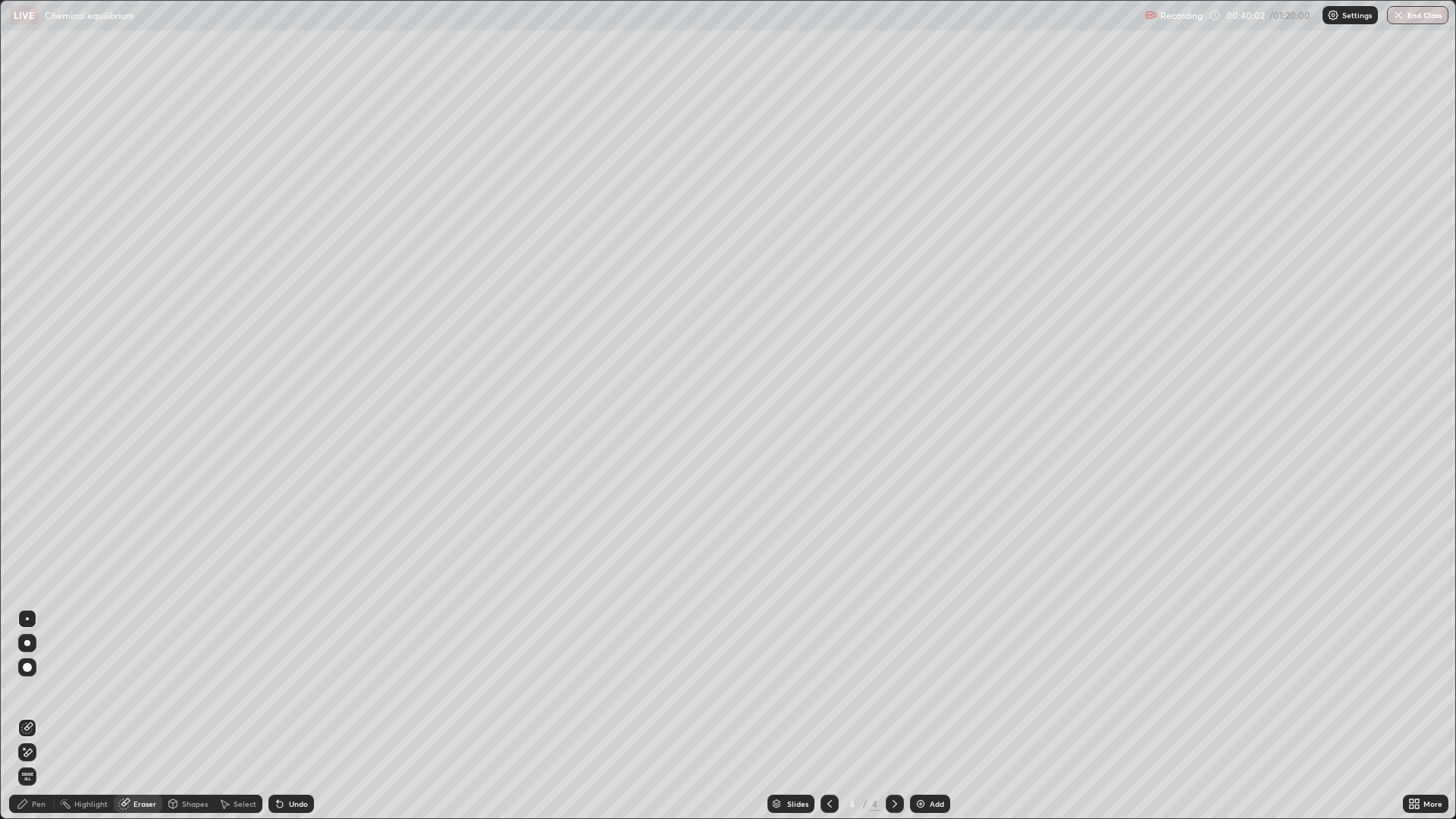
click at [41, 676] on div "Pen" at bounding box center [32, 804] width 46 height 18
click at [27, 538] on div at bounding box center [27, 540] width 9 height 9
click at [142, 676] on div "Eraser" at bounding box center [144, 804] width 23 height 7
click at [32, 676] on icon at bounding box center [27, 727] width 12 height 12
click at [41, 676] on div "Pen" at bounding box center [38, 804] width 14 height 7
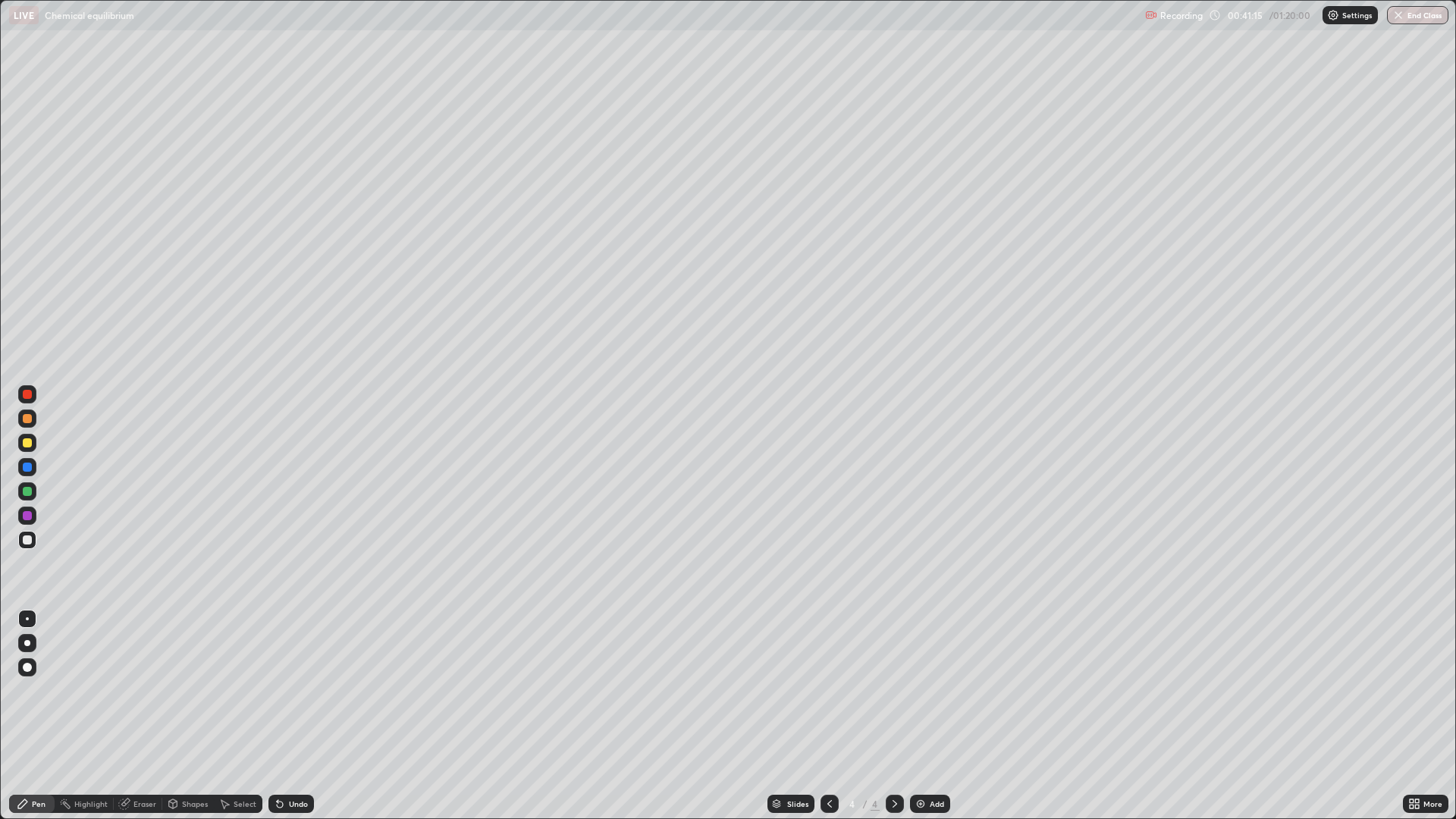
click at [137, 676] on div "Eraser" at bounding box center [144, 804] width 23 height 7
click at [133, 676] on div "Eraser" at bounding box center [144, 804] width 23 height 7
click at [32, 676] on icon at bounding box center [28, 726] width 8 height 7
click at [139, 676] on div "Eraser" at bounding box center [144, 804] width 23 height 7
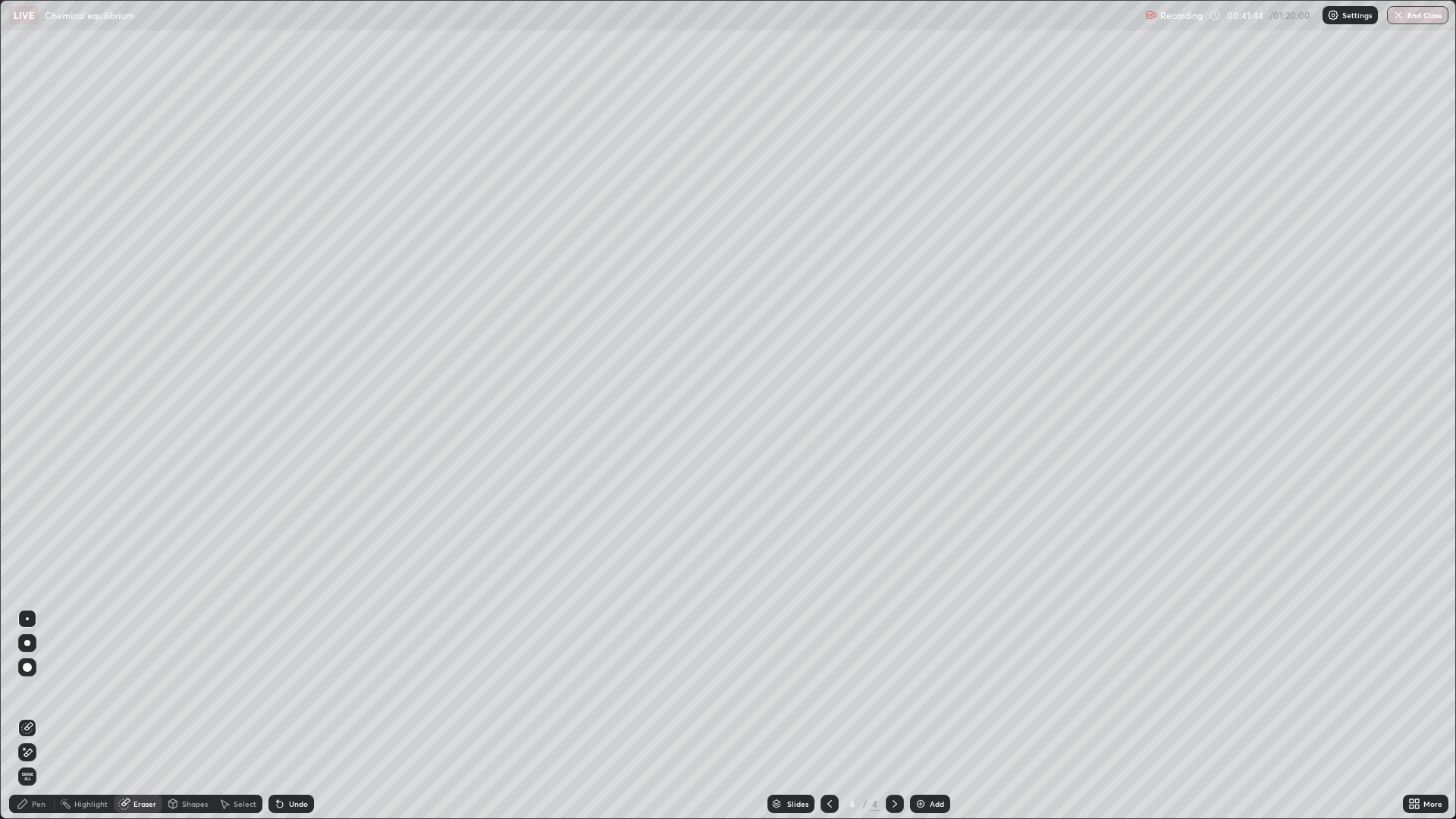
click at [40, 676] on div "Pen" at bounding box center [38, 804] width 14 height 7
click at [28, 493] on div at bounding box center [27, 491] width 9 height 9
click at [147, 676] on div "Eraser" at bounding box center [144, 804] width 23 height 7
click at [33, 676] on div at bounding box center [27, 727] width 18 height 18
click at [41, 676] on div "Pen" at bounding box center [32, 804] width 46 height 18
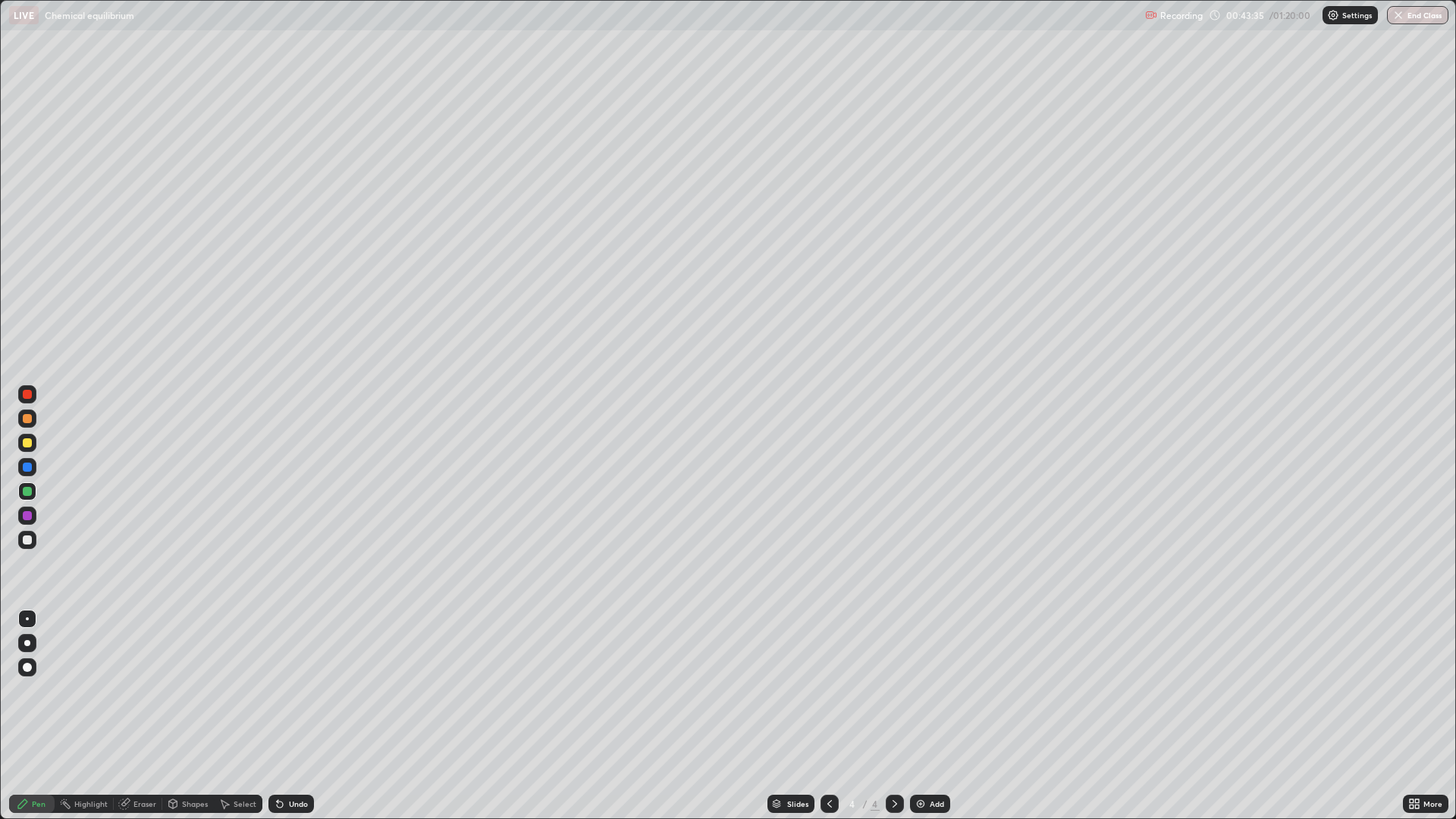
click at [150, 676] on div "Eraser" at bounding box center [138, 804] width 49 height 18
click at [32, 676] on icon at bounding box center [27, 727] width 12 height 12
click at [50, 676] on div "Pen" at bounding box center [32, 804] width 46 height 18
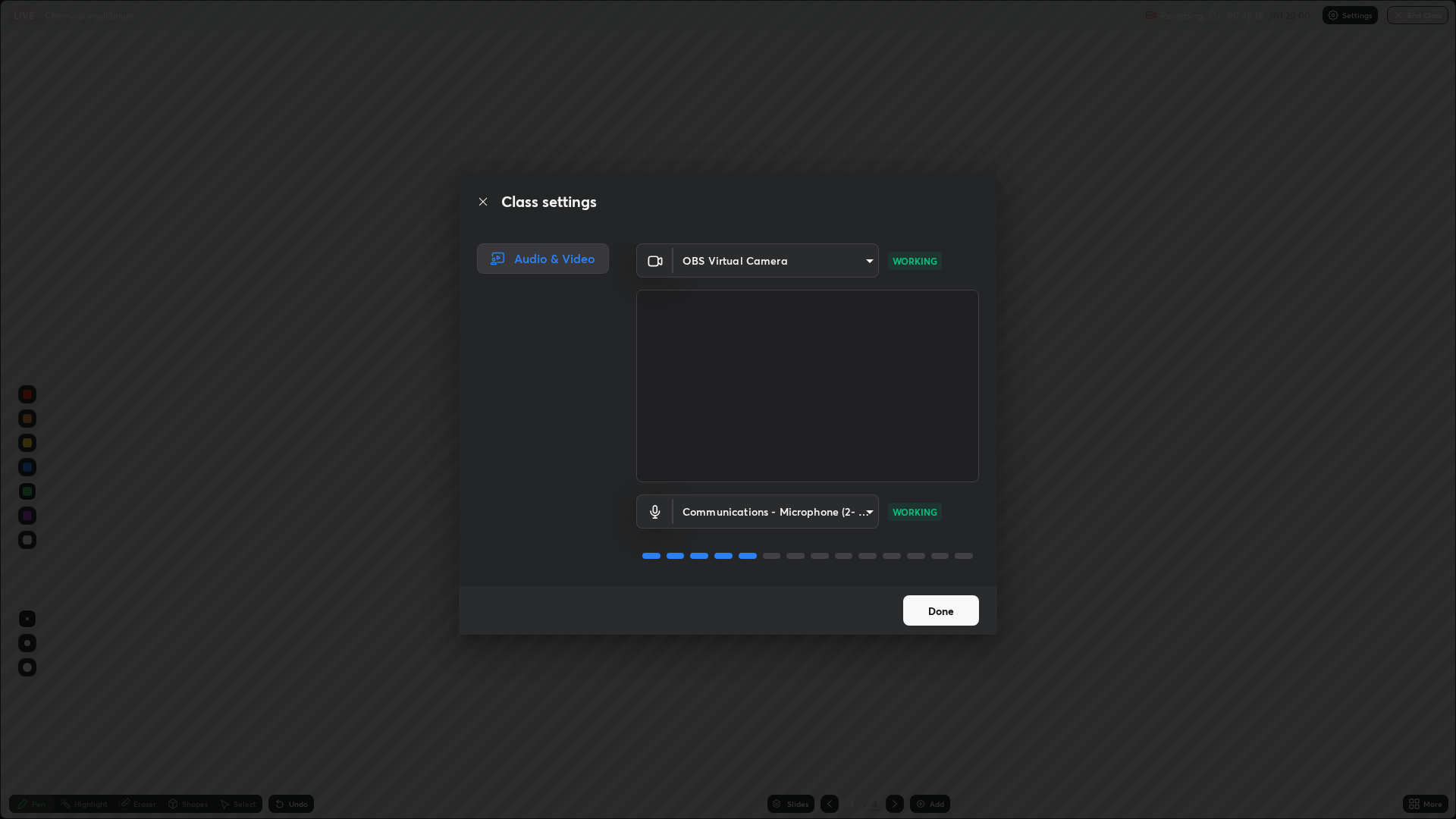
click at [952, 608] on button "Done" at bounding box center [941, 610] width 76 height 31
click at [935, 616] on button "Done" at bounding box center [941, 610] width 76 height 31
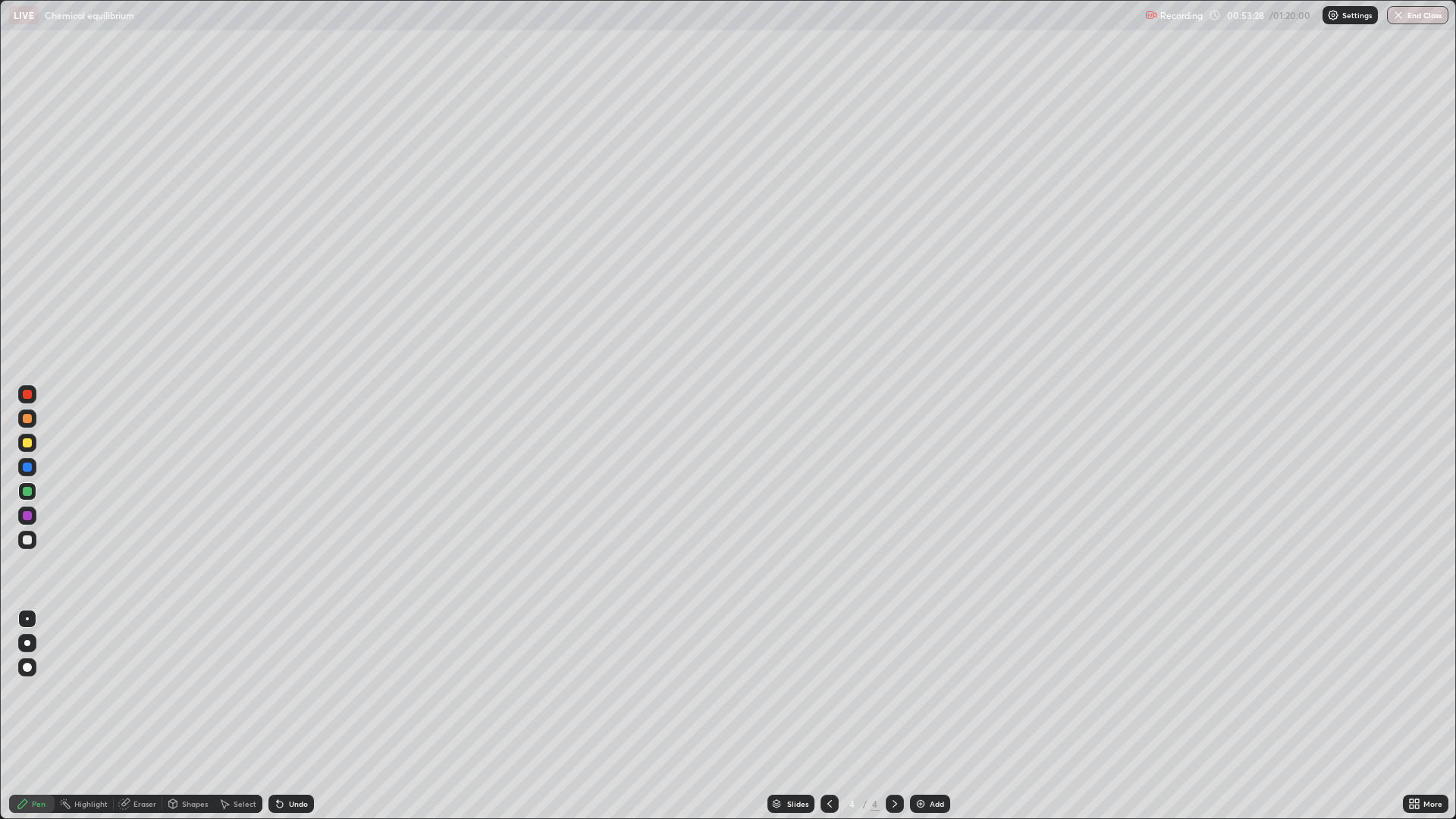
click at [930, 676] on div "Add" at bounding box center [937, 804] width 14 height 7
click at [32, 446] on div at bounding box center [27, 443] width 18 height 18
click at [141, 676] on div "Eraser" at bounding box center [144, 804] width 23 height 7
click at [46, 676] on div "Pen" at bounding box center [32, 804] width 46 height 18
click at [31, 546] on div at bounding box center [27, 540] width 18 height 18
